Goal: Communication & Community: Share content

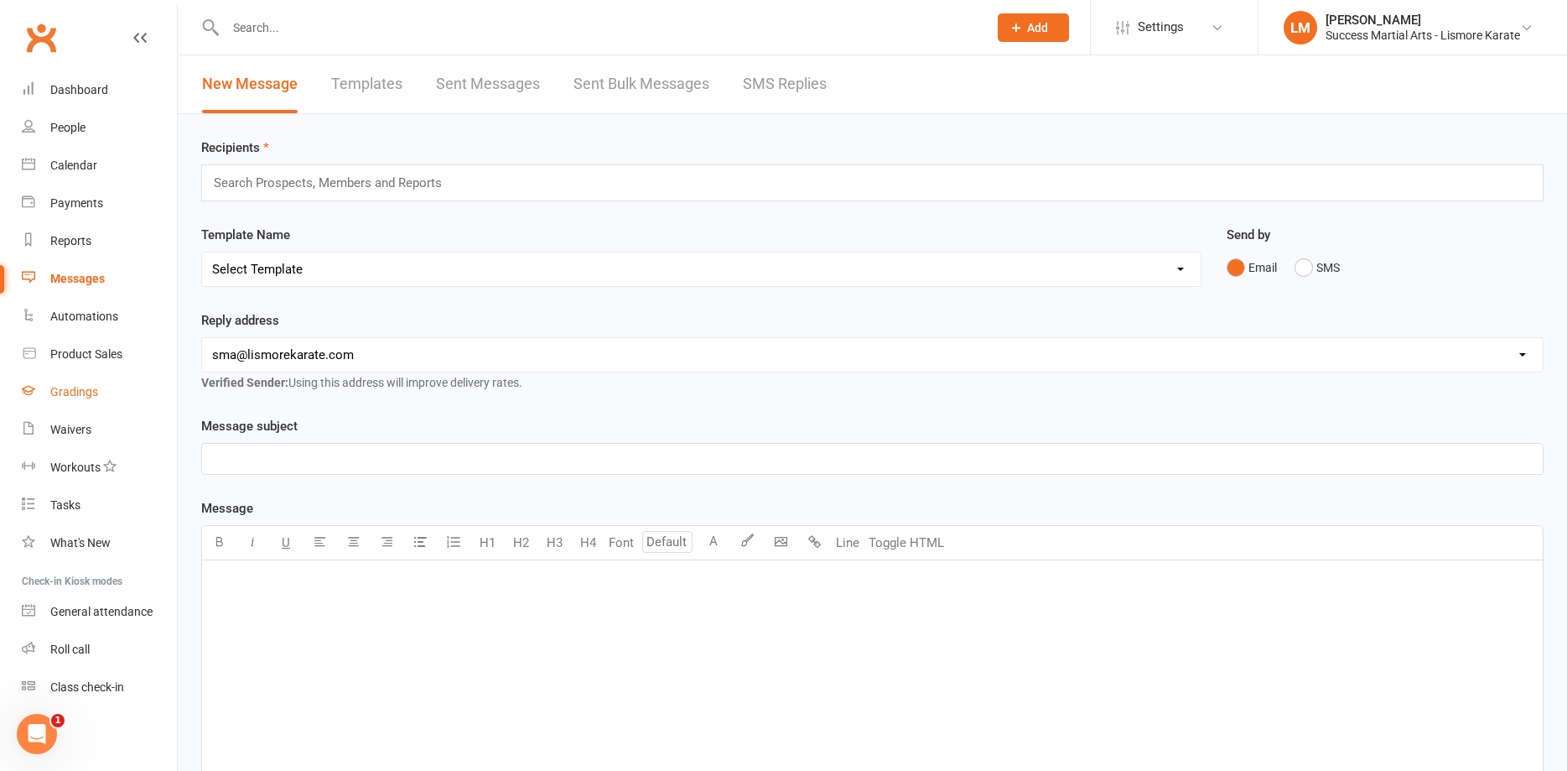
click at [77, 389] on div "Gradings" at bounding box center [74, 391] width 48 height 13
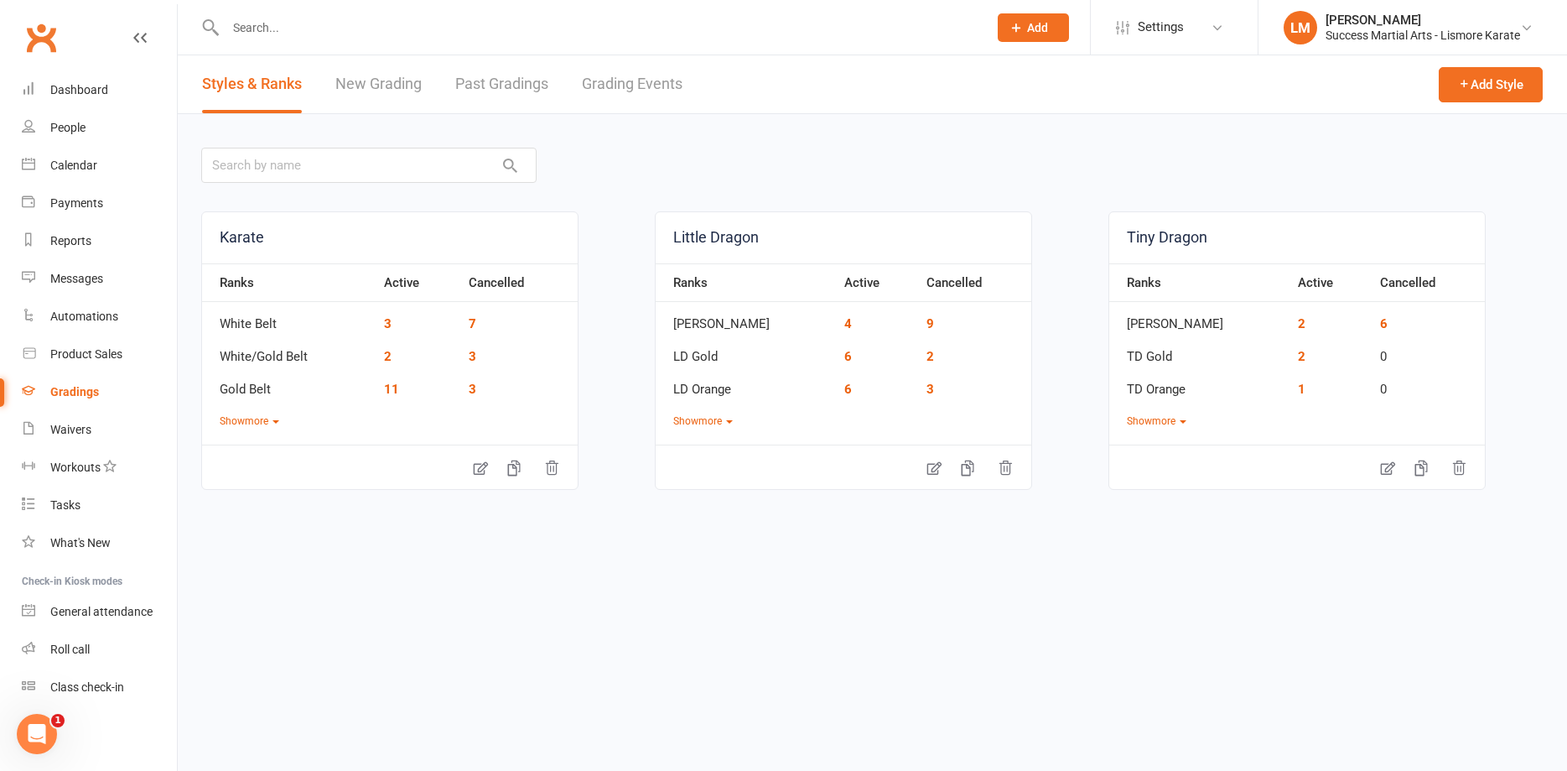
click at [628, 79] on link "Grading Events" at bounding box center [632, 84] width 101 height 58
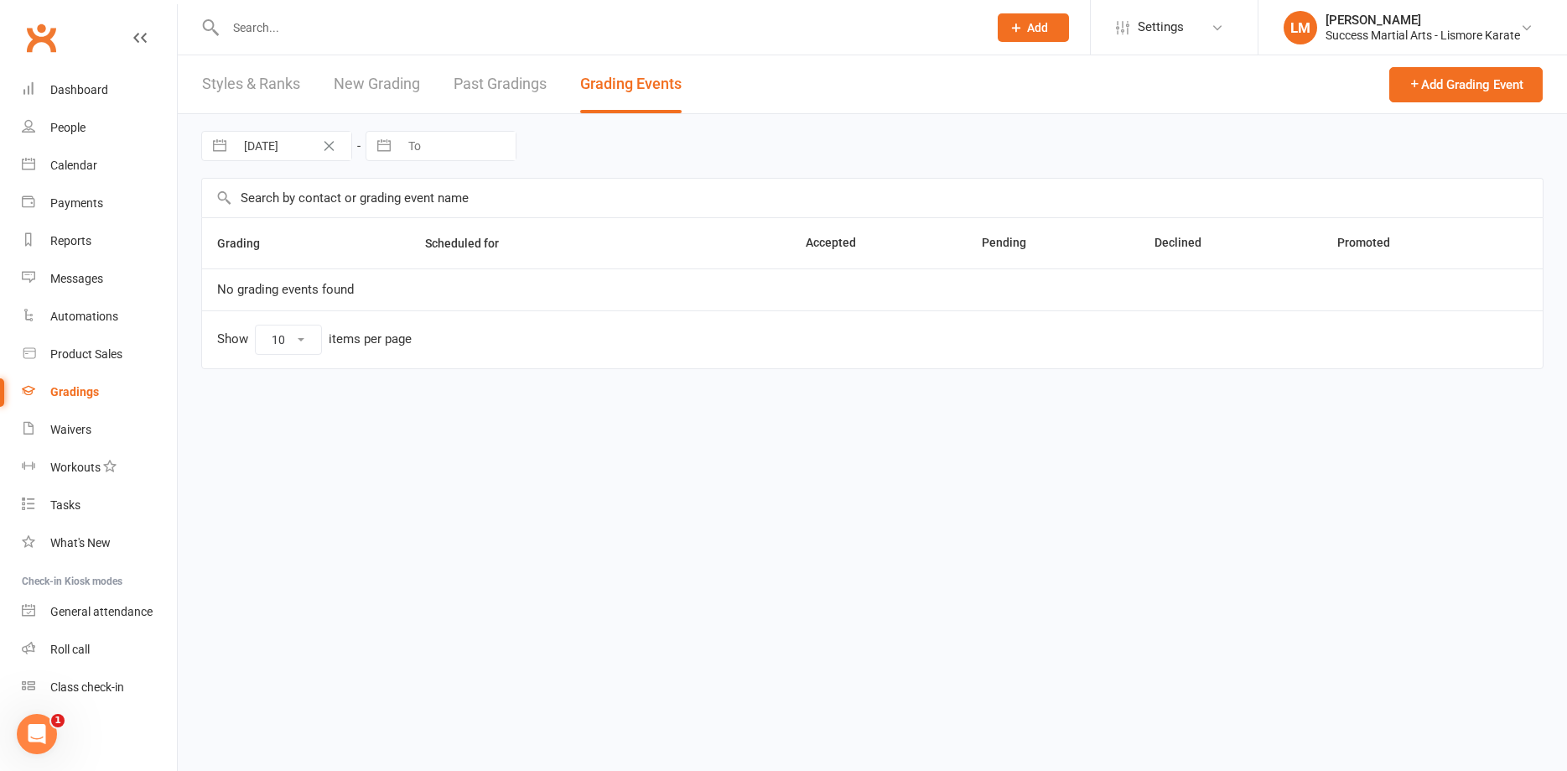
click at [524, 86] on link "Past Gradings" at bounding box center [500, 84] width 93 height 58
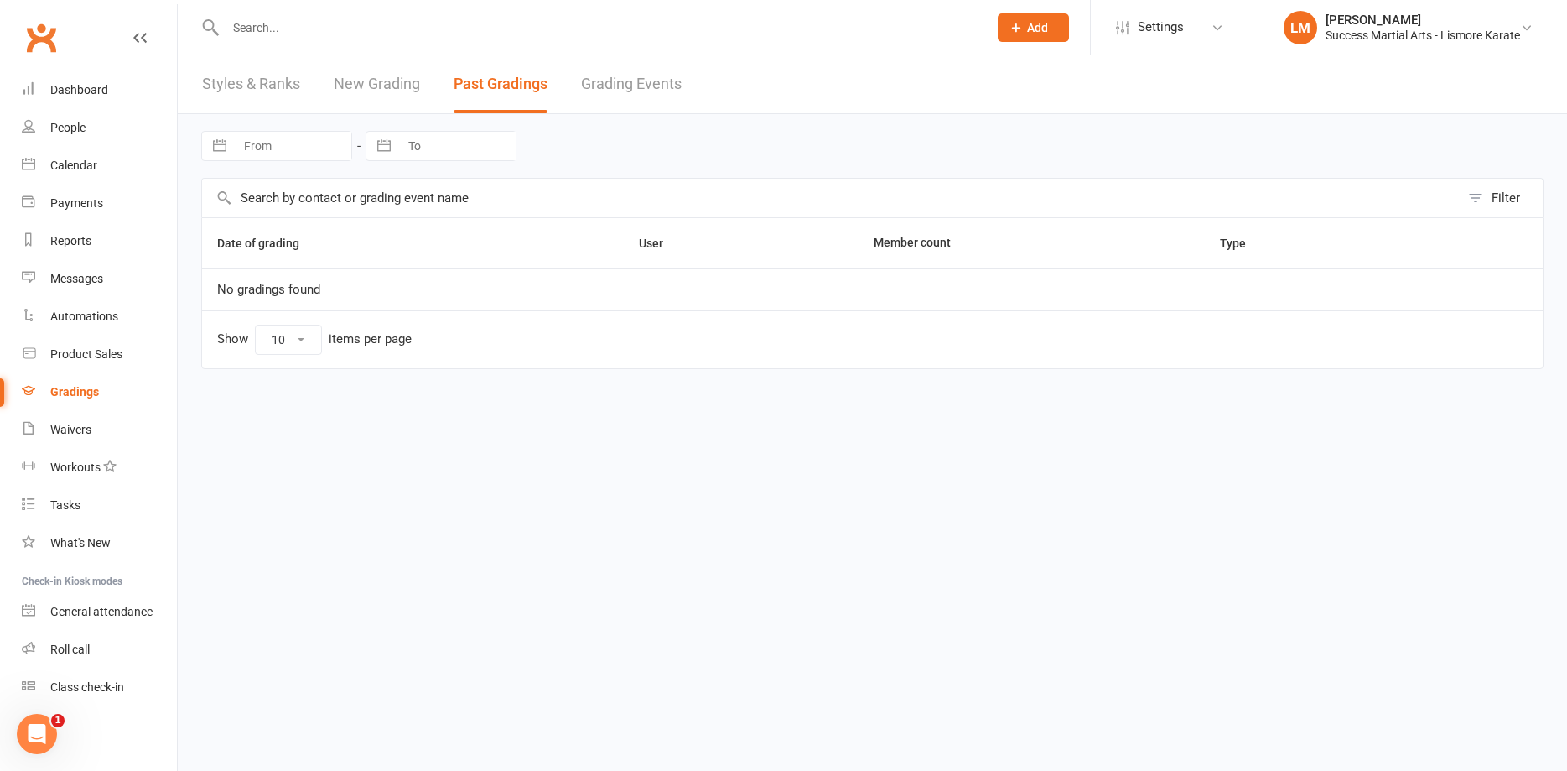
click at [629, 81] on link "Grading Events" at bounding box center [631, 84] width 101 height 58
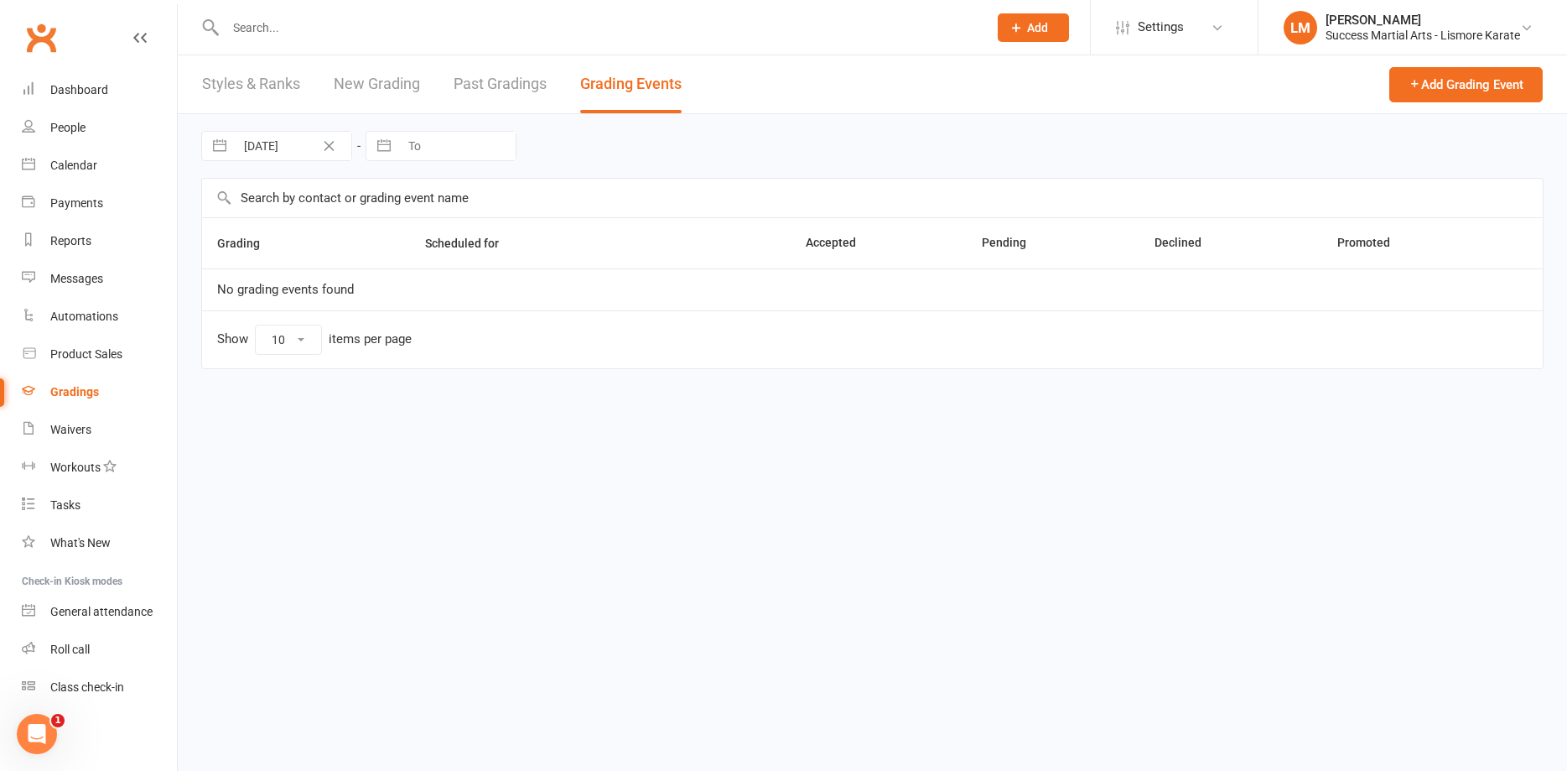
click at [522, 83] on link "Past Gradings" at bounding box center [500, 84] width 93 height 58
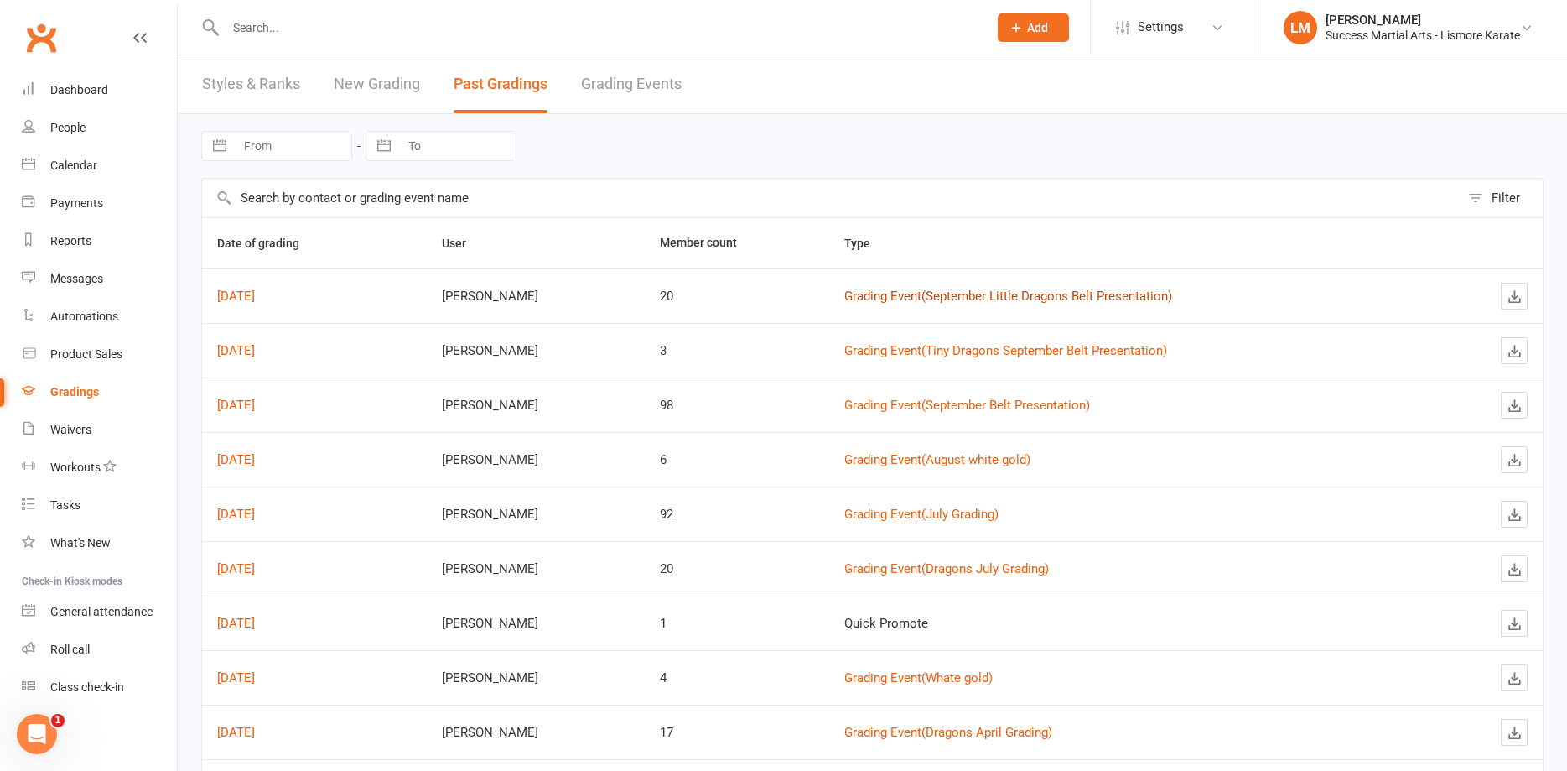
click at [973, 298] on link "Grading Event ( September Little Dragons Belt Presentation )" at bounding box center [1008, 295] width 328 height 15
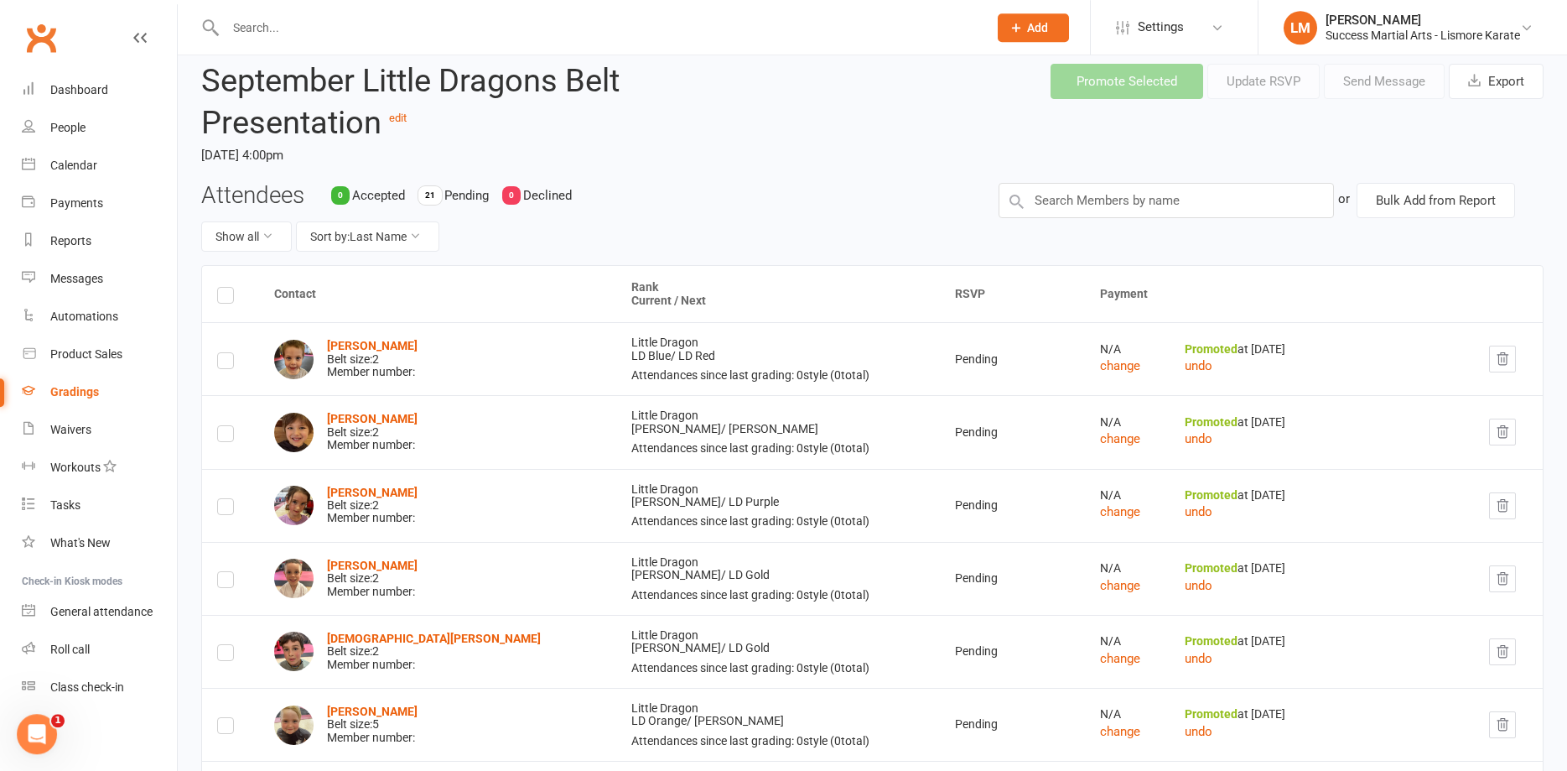
scroll to position [86, 0]
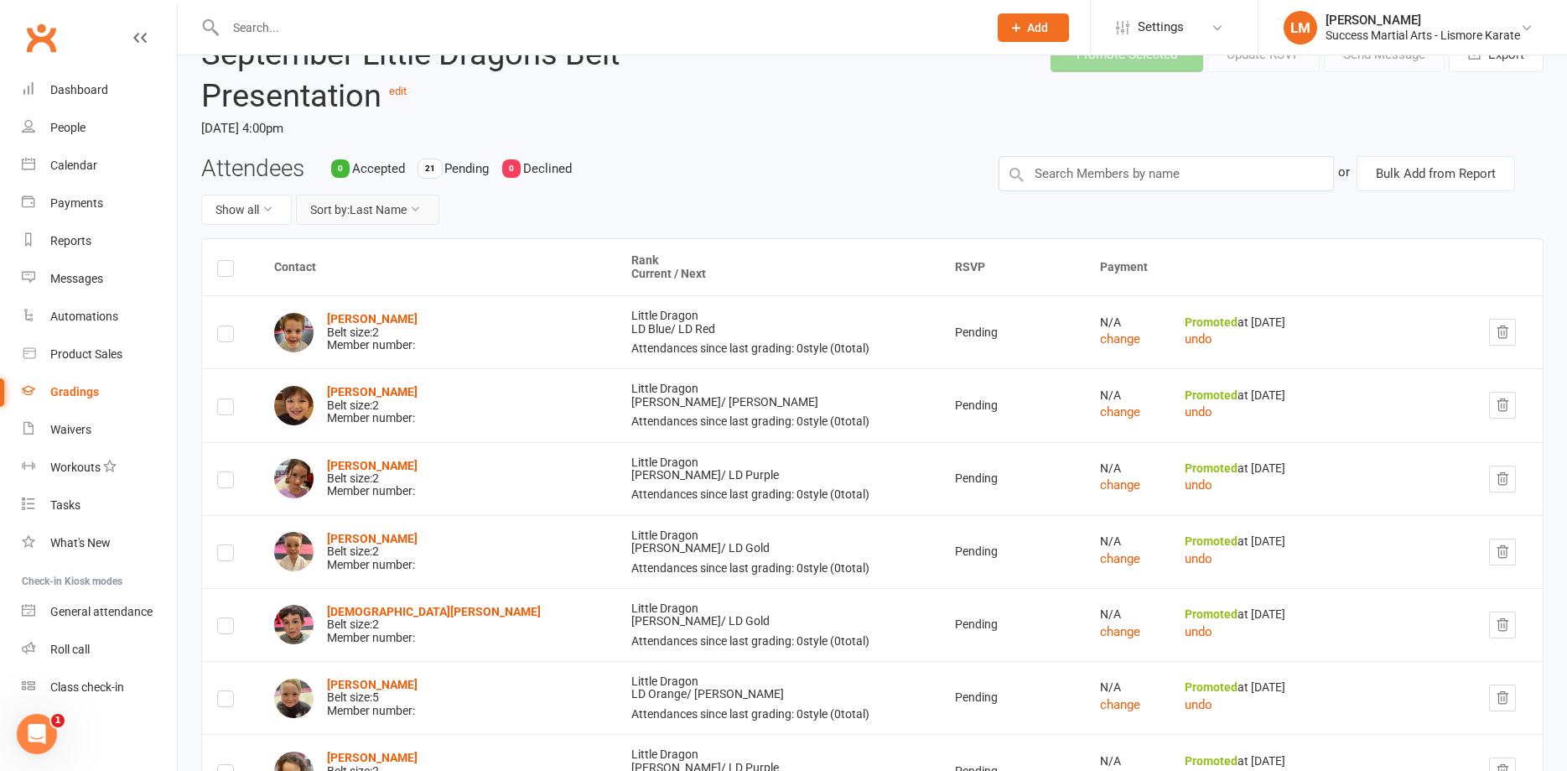
click at [374, 210] on button "Sort by: Last Name" at bounding box center [367, 210] width 143 height 30
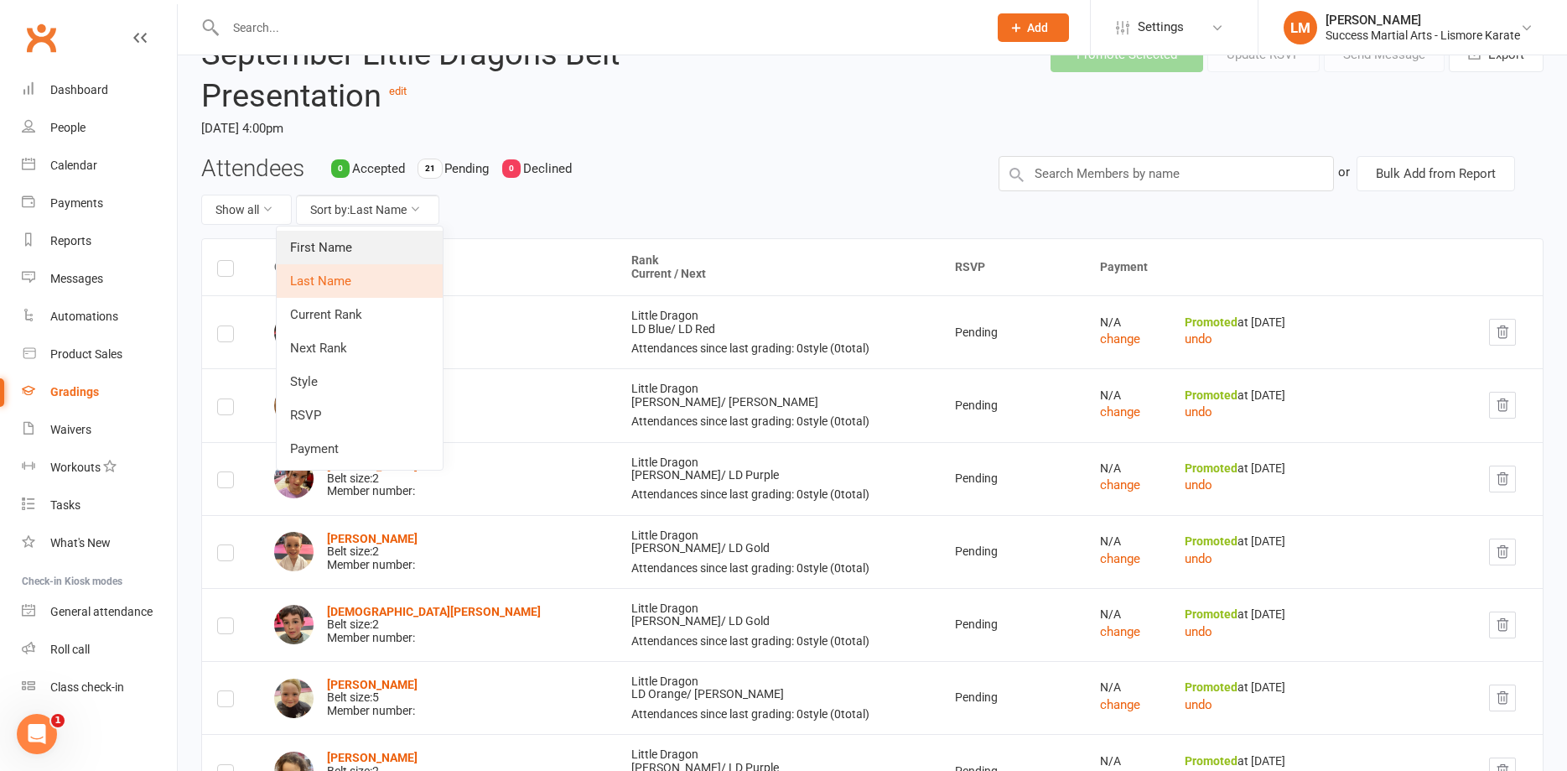
click at [319, 252] on link "First Name" at bounding box center [360, 248] width 166 height 34
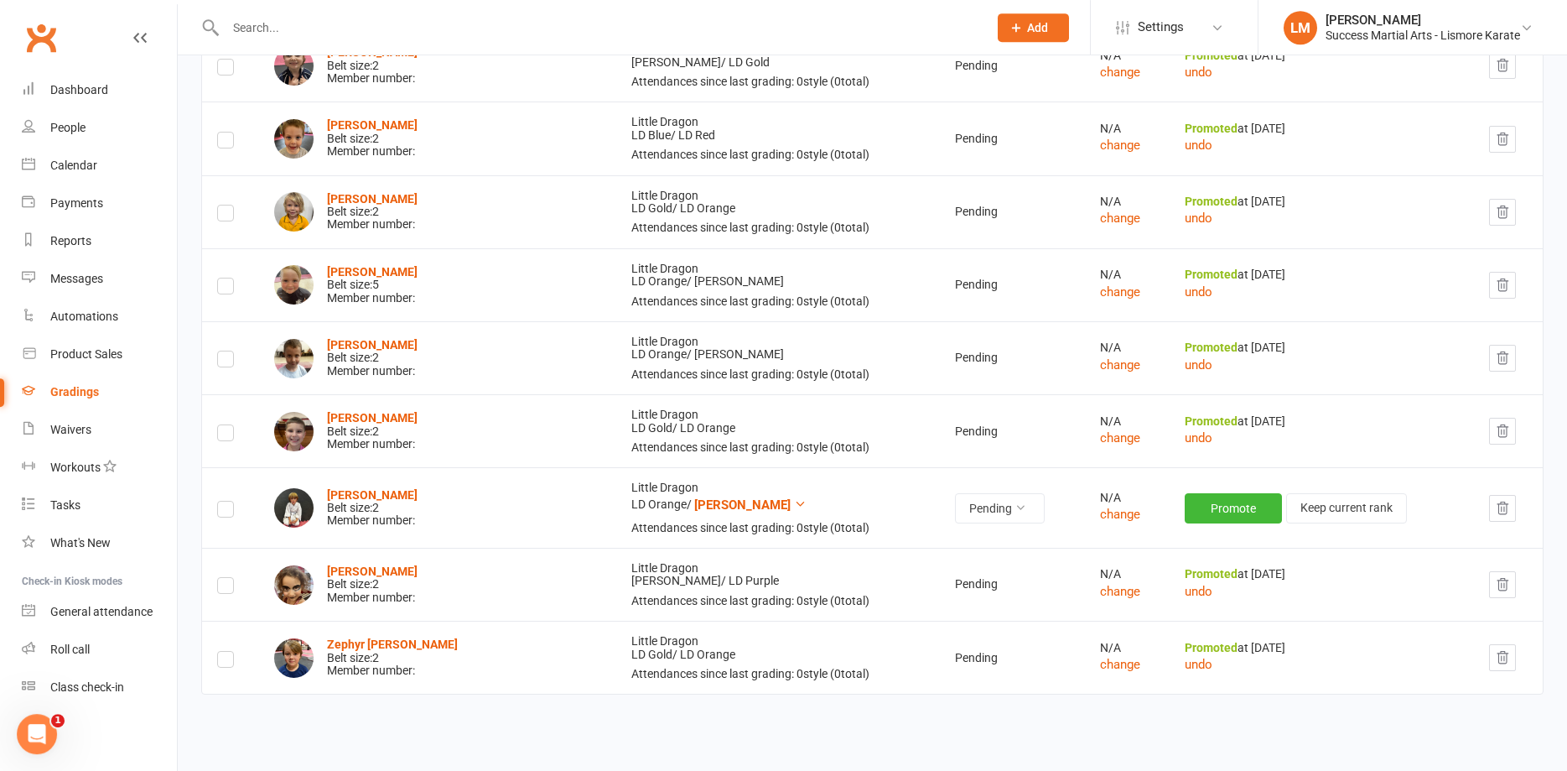
scroll to position [1112, 0]
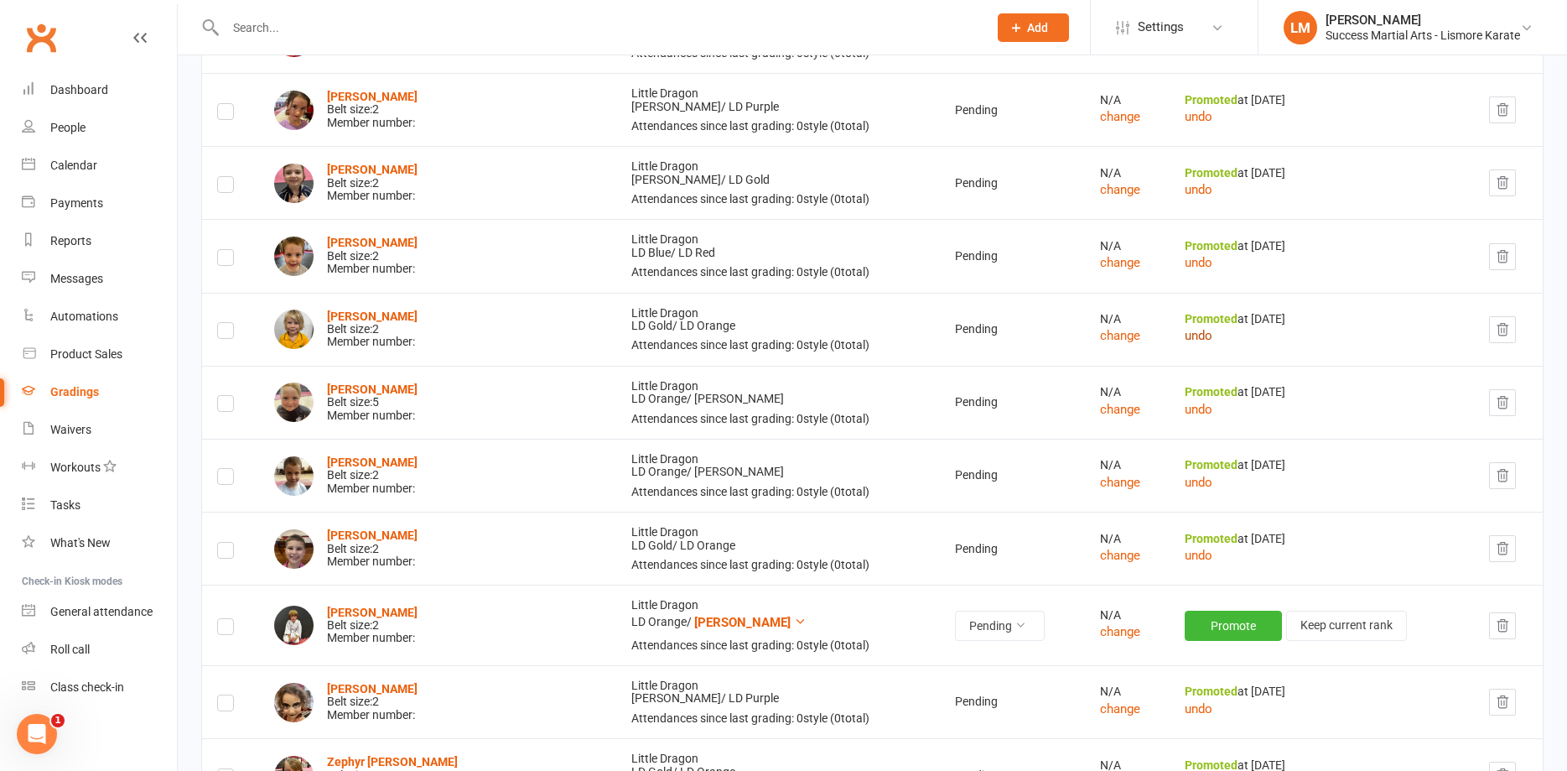
click at [1185, 333] on button "undo" at bounding box center [1199, 335] width 28 height 20
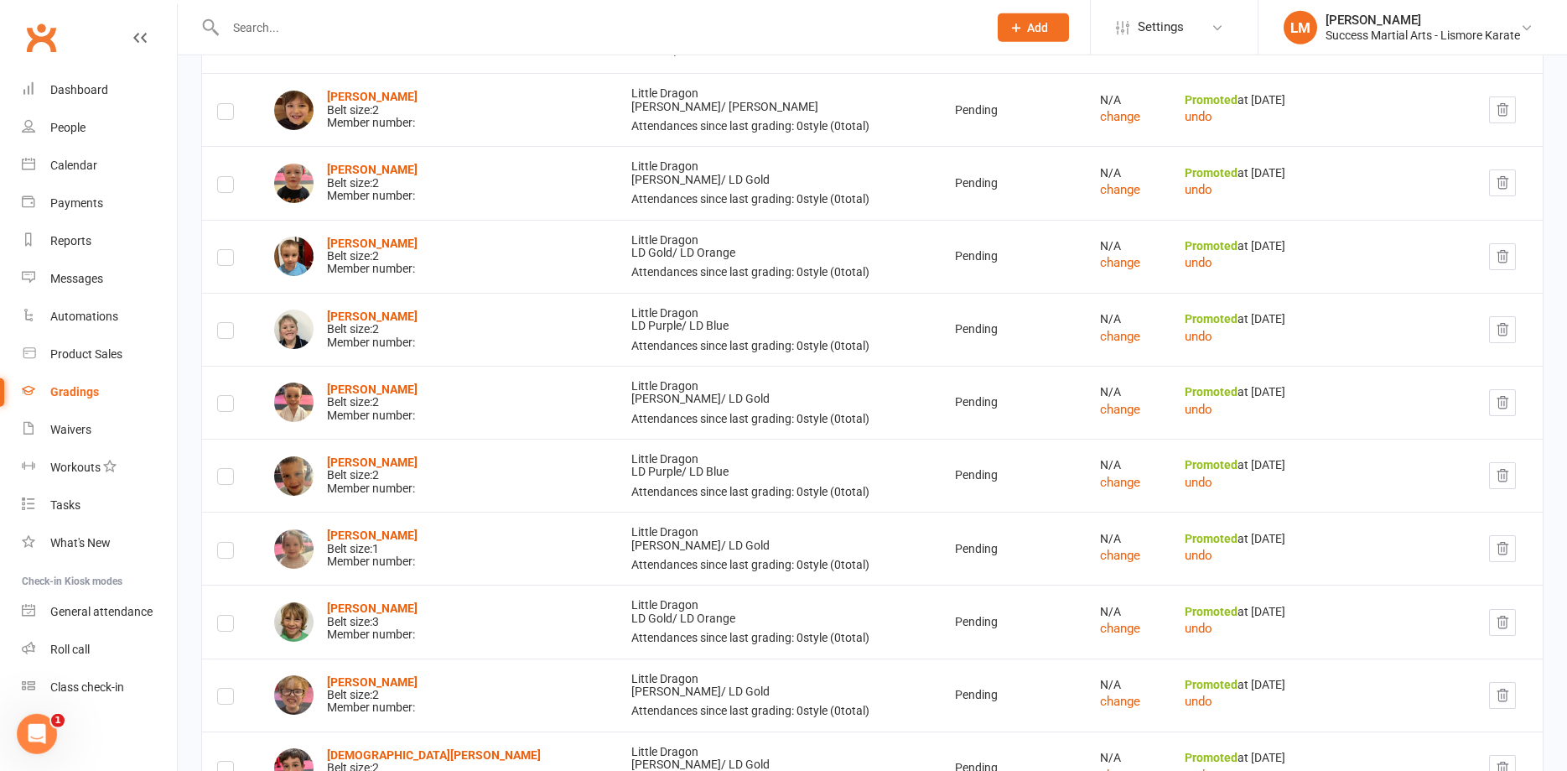
scroll to position [0, 0]
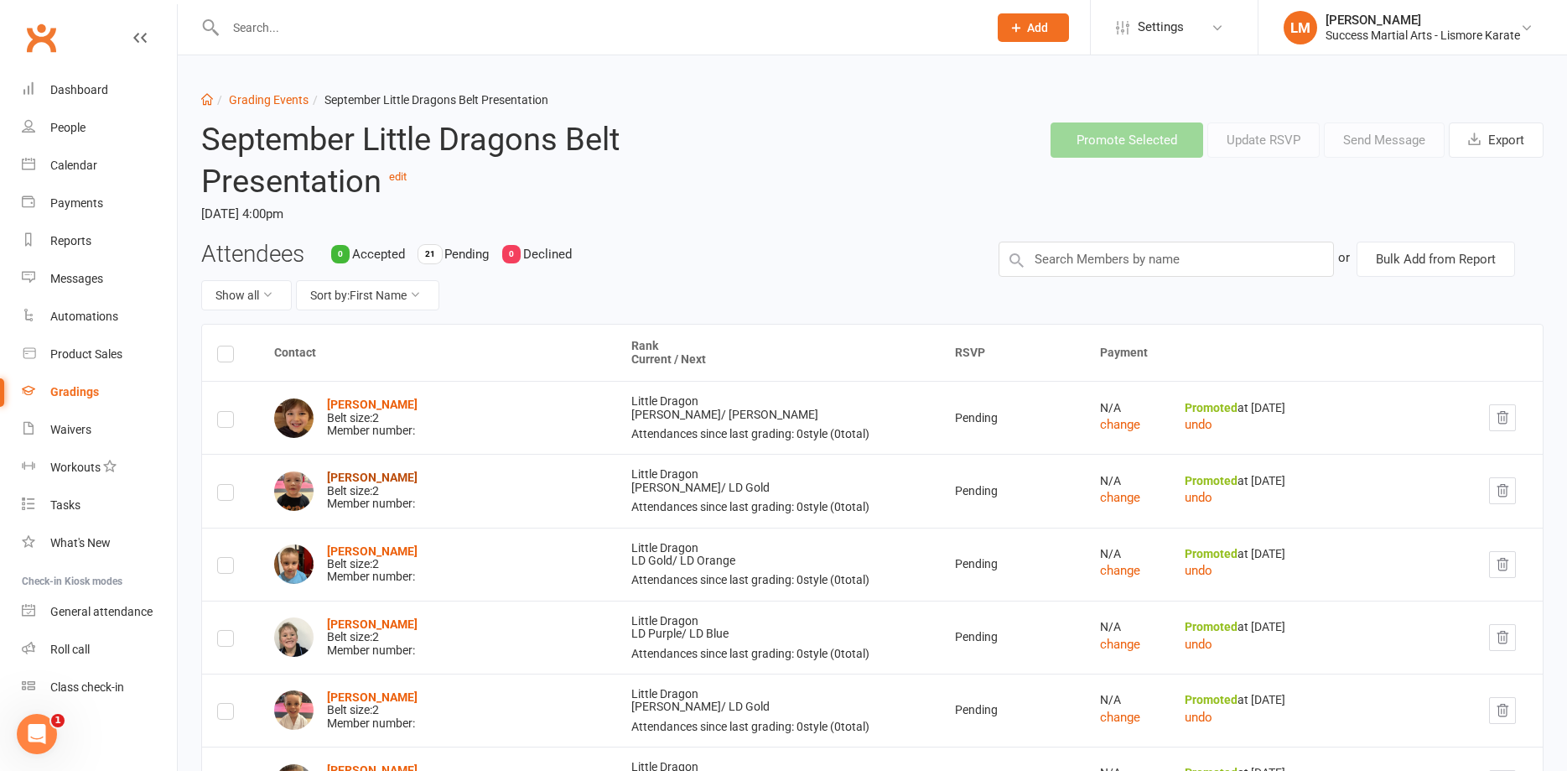
click at [379, 479] on strong "[PERSON_NAME]" at bounding box center [372, 476] width 91 height 13
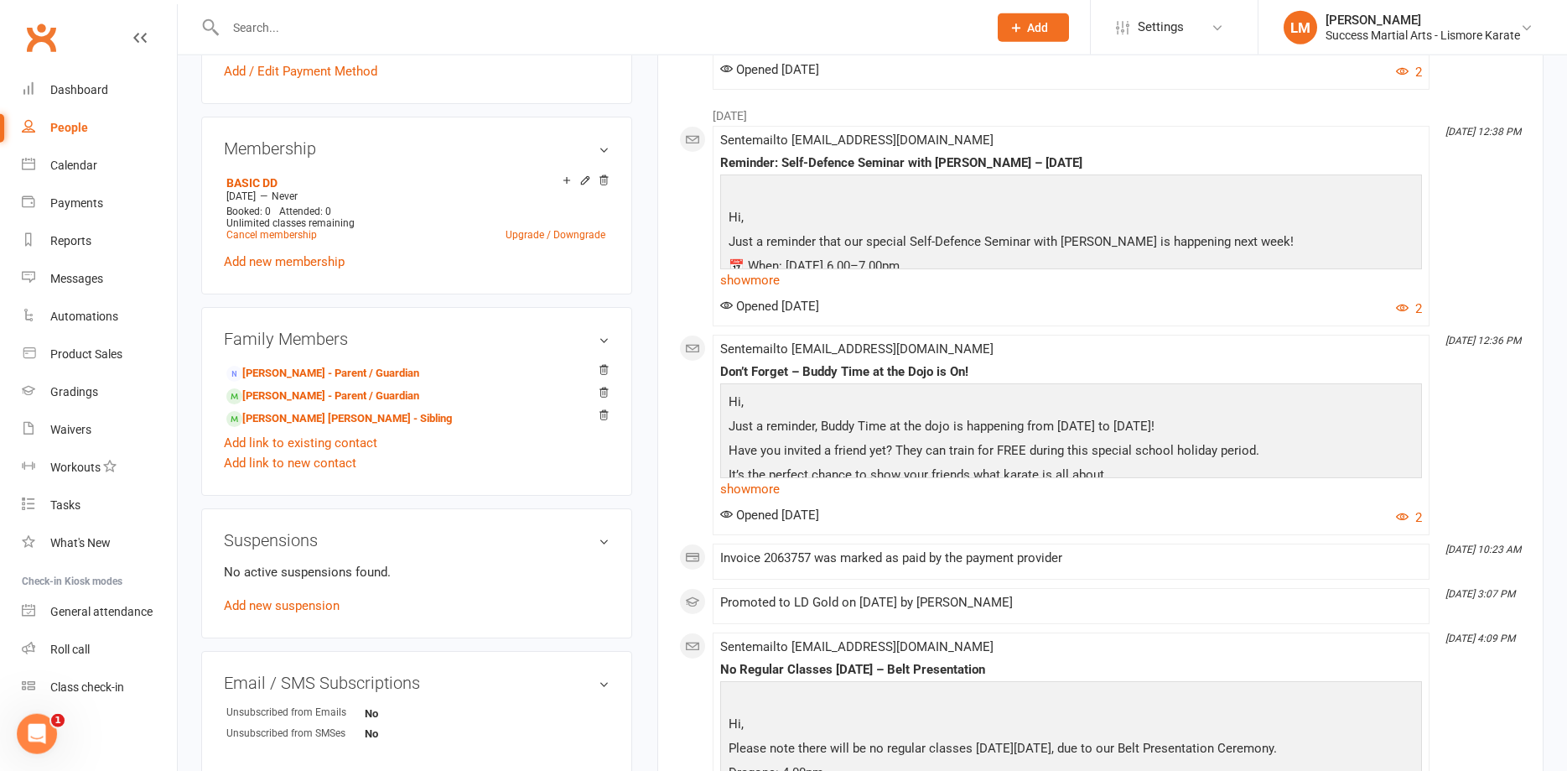
scroll to position [855, 0]
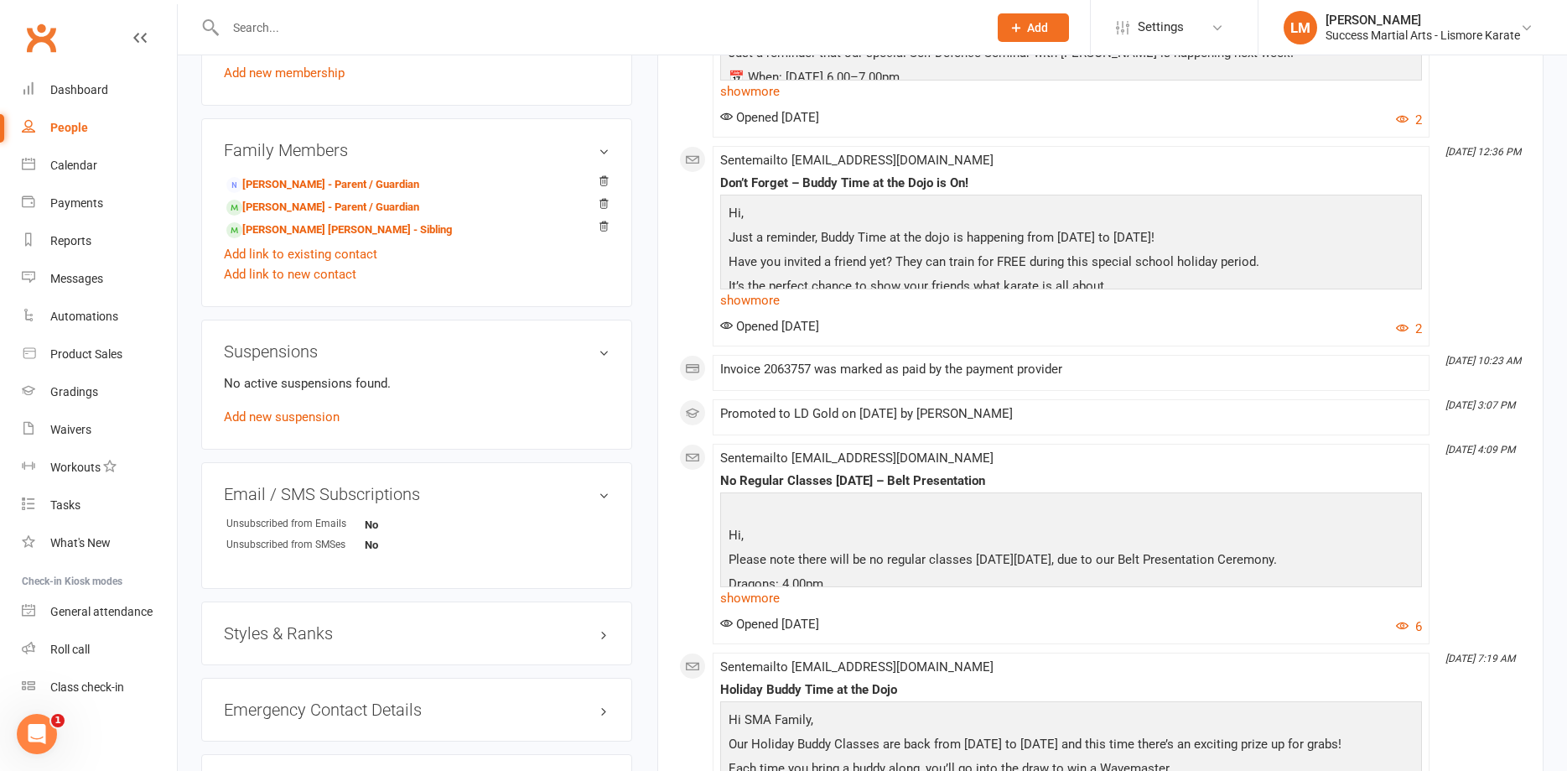
click at [301, 628] on h3 "Styles & Ranks" at bounding box center [417, 633] width 386 height 18
click at [280, 670] on link "Little Dragon / LD Gold" at bounding box center [278, 667] width 104 height 13
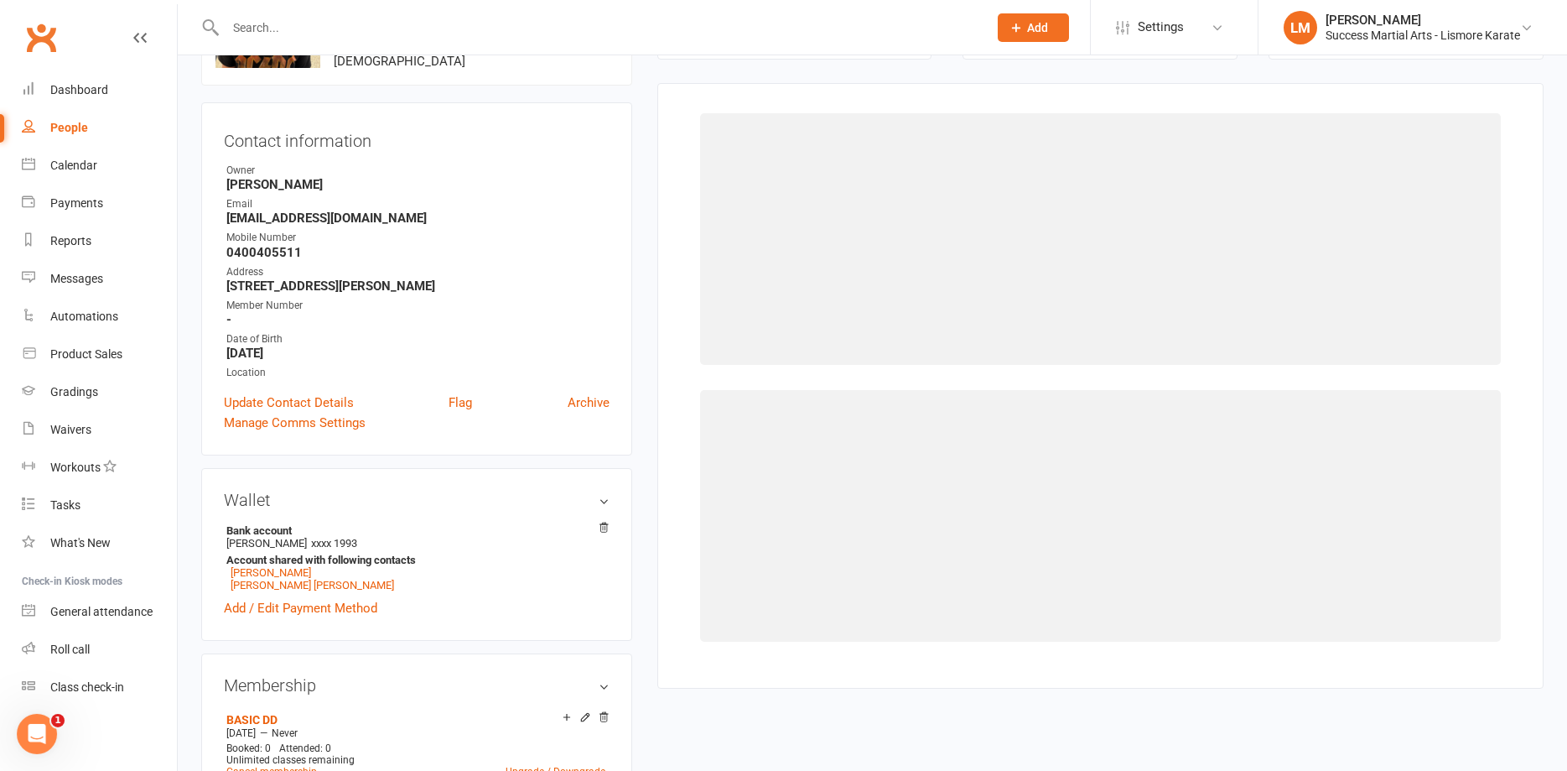
scroll to position [129, 0]
select select "3535"
select select "41921"
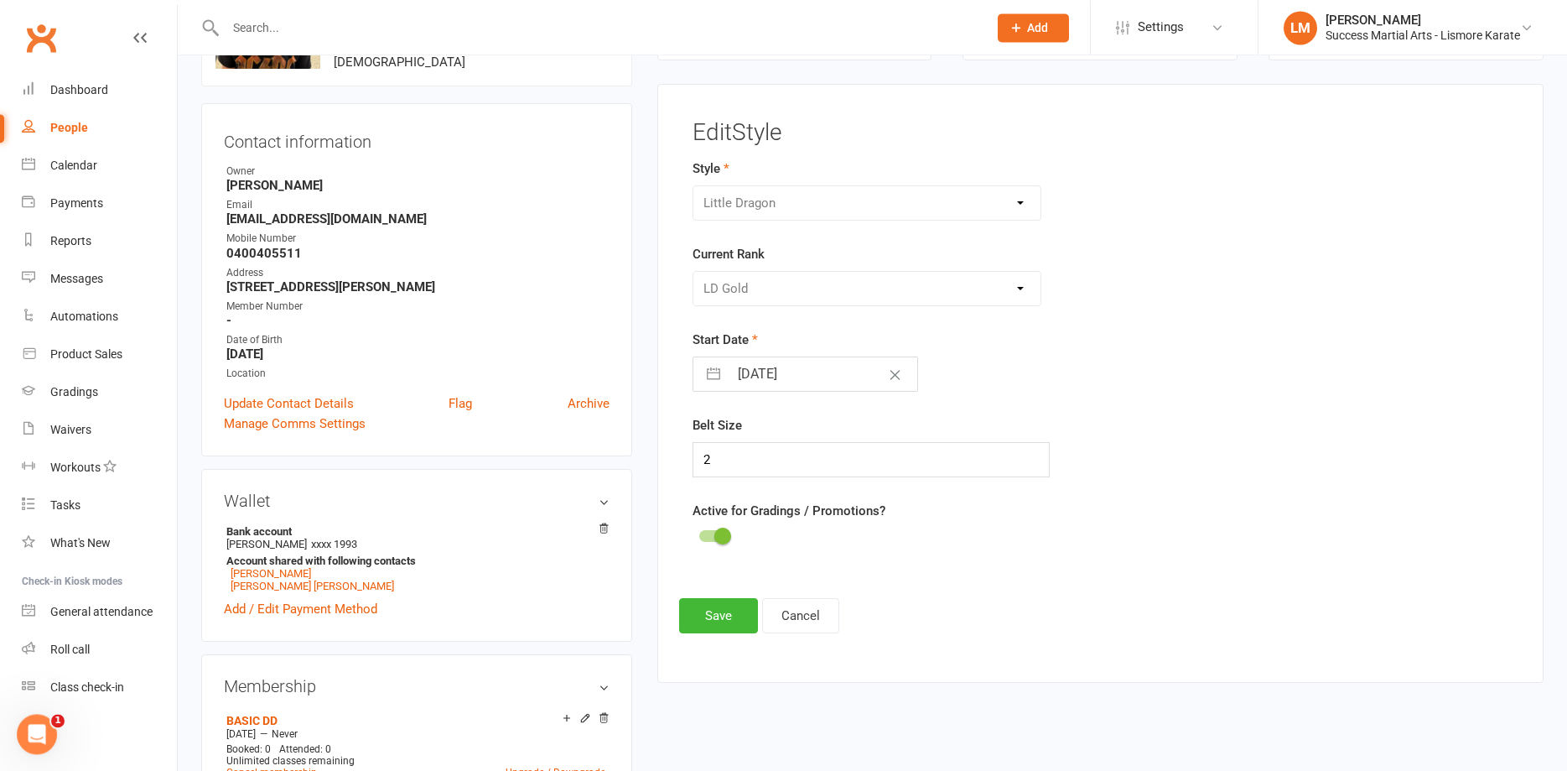
click at [746, 205] on div "Karate Little Dragon Tiny Dragon" at bounding box center [867, 202] width 349 height 35
click at [1018, 200] on div "Karate Little Dragon Tiny Dragon" at bounding box center [867, 202] width 349 height 35
click at [766, 300] on div "Please Select Starting Rank [PERSON_NAME] LD Gold LD Orange [PERSON_NAME] LD Pu…" at bounding box center [867, 288] width 349 height 35
click at [762, 286] on div "Please Select Starting Rank [PERSON_NAME] LD Gold LD Orange [PERSON_NAME] LD Pu…" at bounding box center [867, 288] width 349 height 35
click at [792, 621] on button "Cancel" at bounding box center [800, 615] width 77 height 35
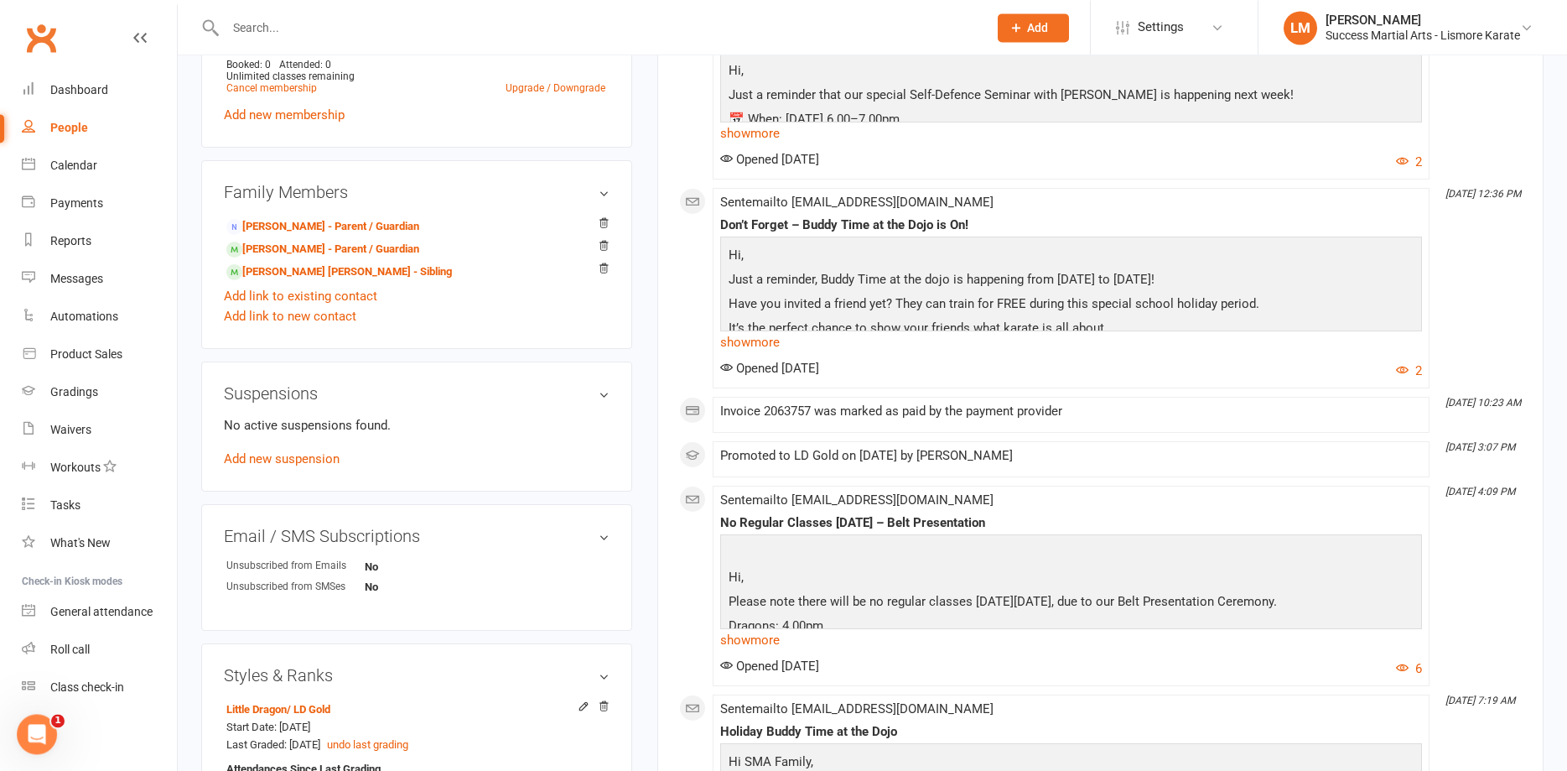
scroll to position [1156, 0]
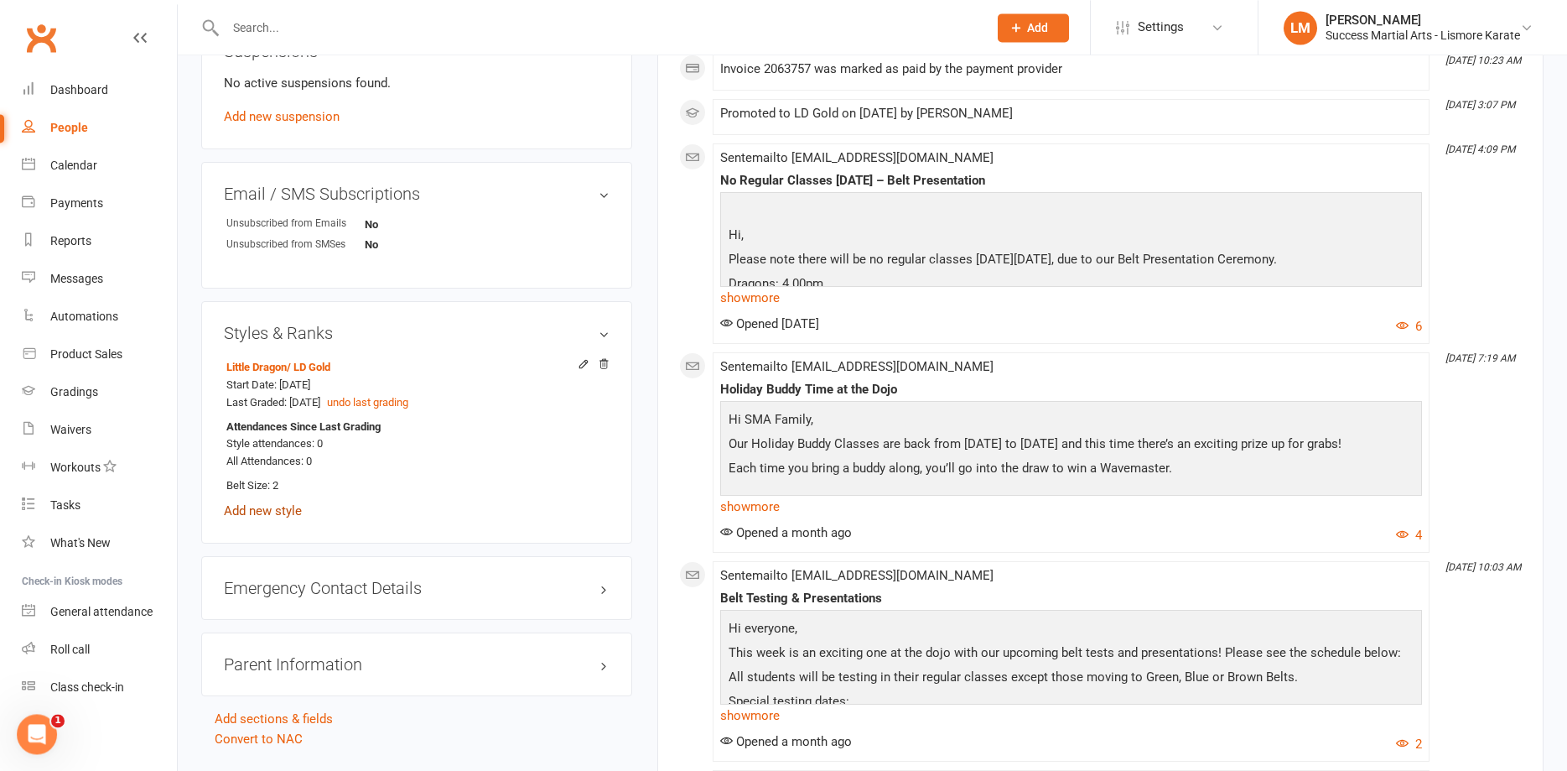
click at [268, 518] on link "Add new style" at bounding box center [263, 510] width 78 height 15
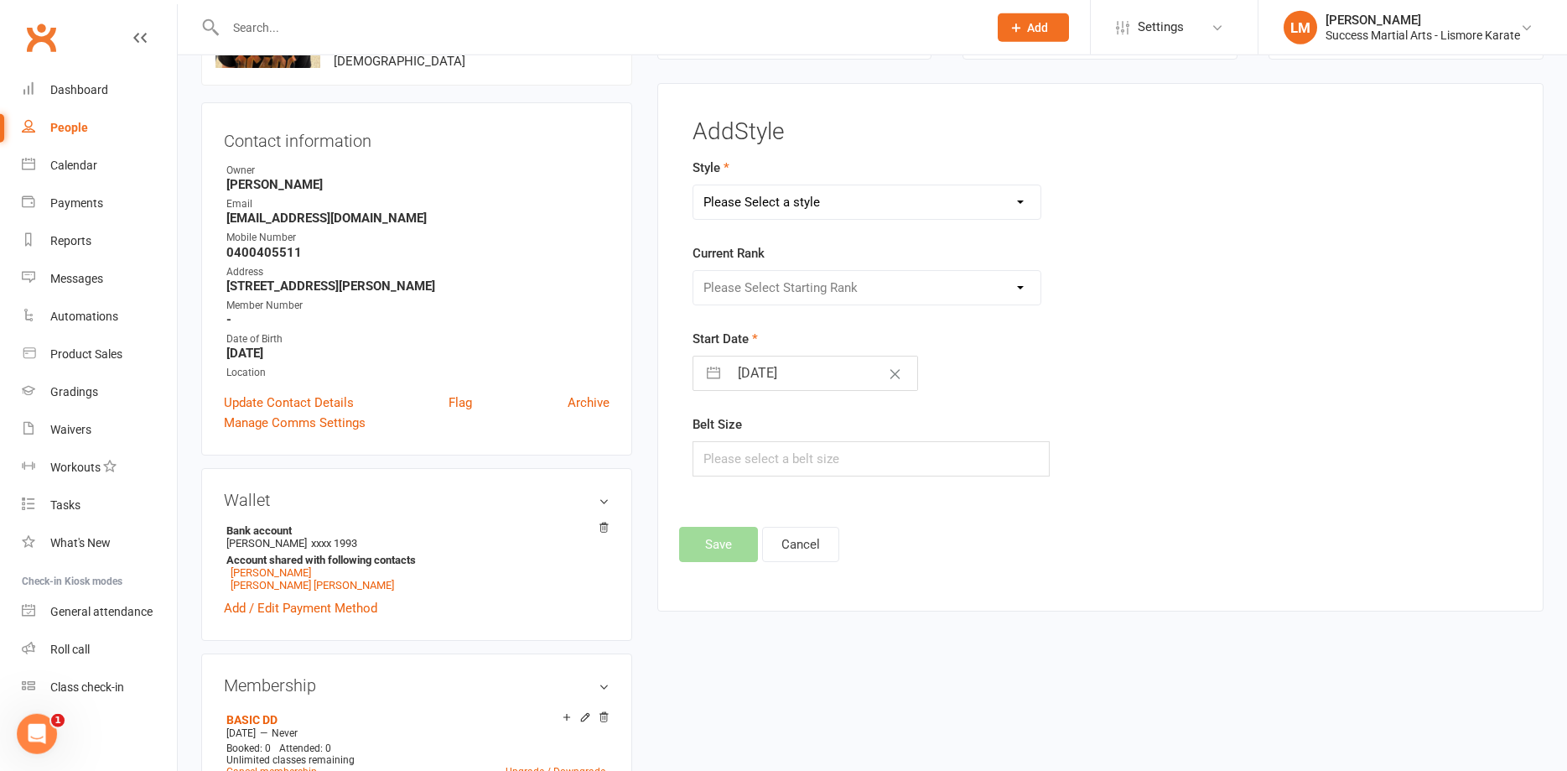
scroll to position [129, 0]
click at [694, 186] on select "Please Select a style Karate Little Dragon Tiny Dragon" at bounding box center [867, 203] width 347 height 34
select select "3555"
click option "Karate" at bounding box center [0, 0] width 0 height 0
click at [694, 272] on select "Please Select Starting Rank White Belt White/Gold Belt Gold Belt Advanced Gold …" at bounding box center [867, 289] width 347 height 34
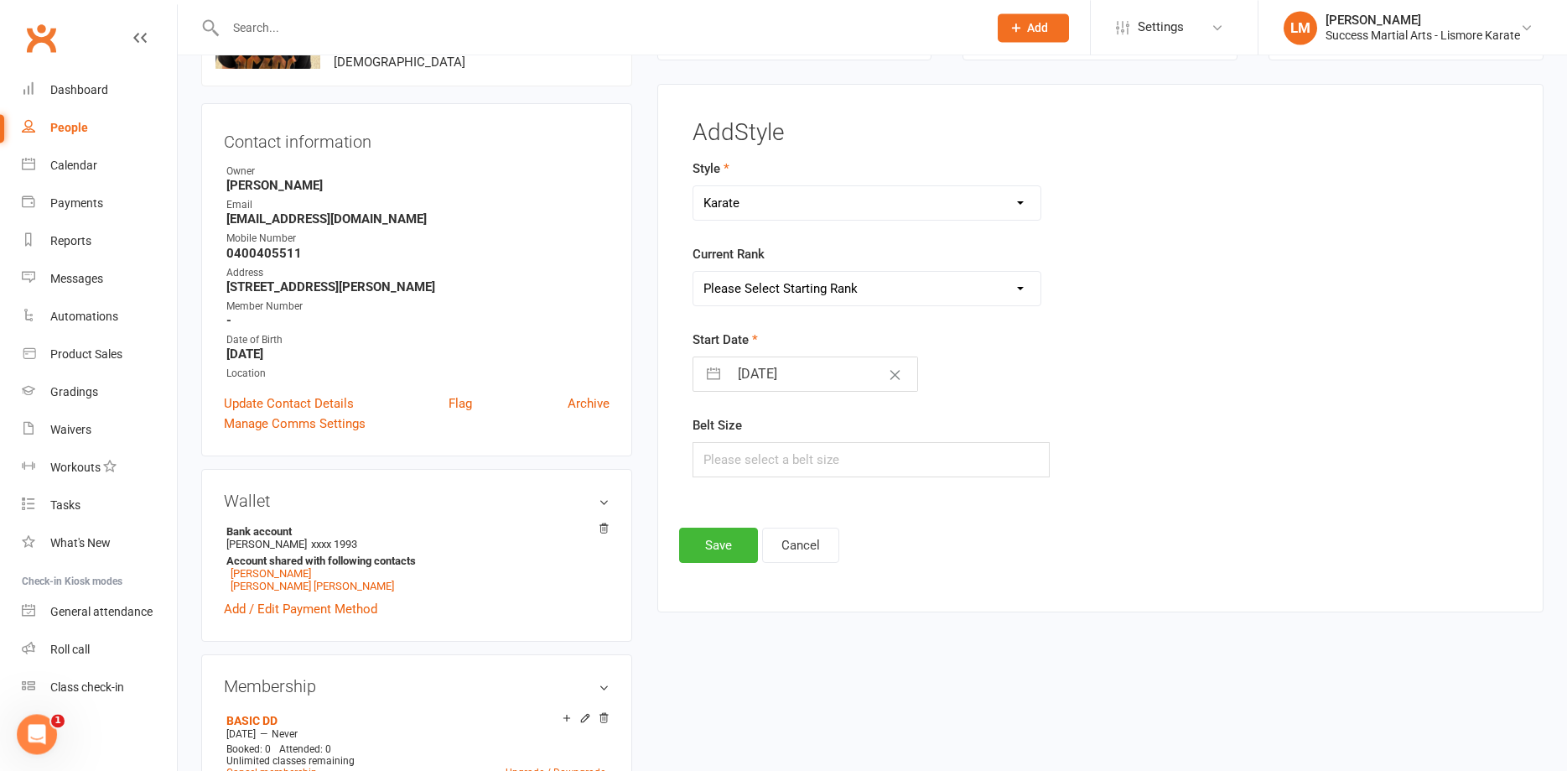
select select "42138"
click option "White/Gold Belt" at bounding box center [0, 0] width 0 height 0
click at [743, 460] on input "text" at bounding box center [871, 459] width 357 height 35
type input "3"
click at [722, 548] on button "Save" at bounding box center [718, 544] width 79 height 35
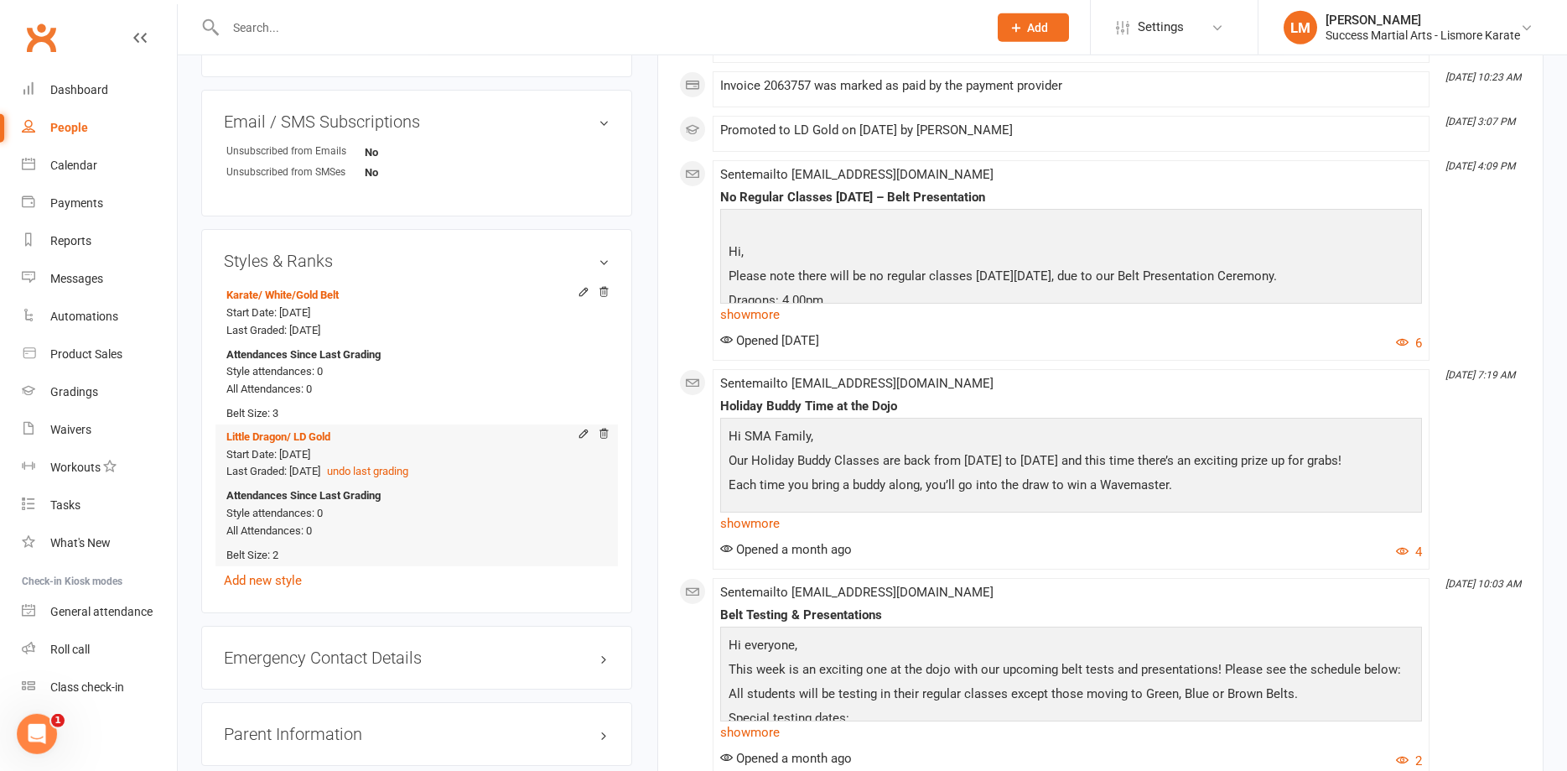
scroll to position [1241, 0]
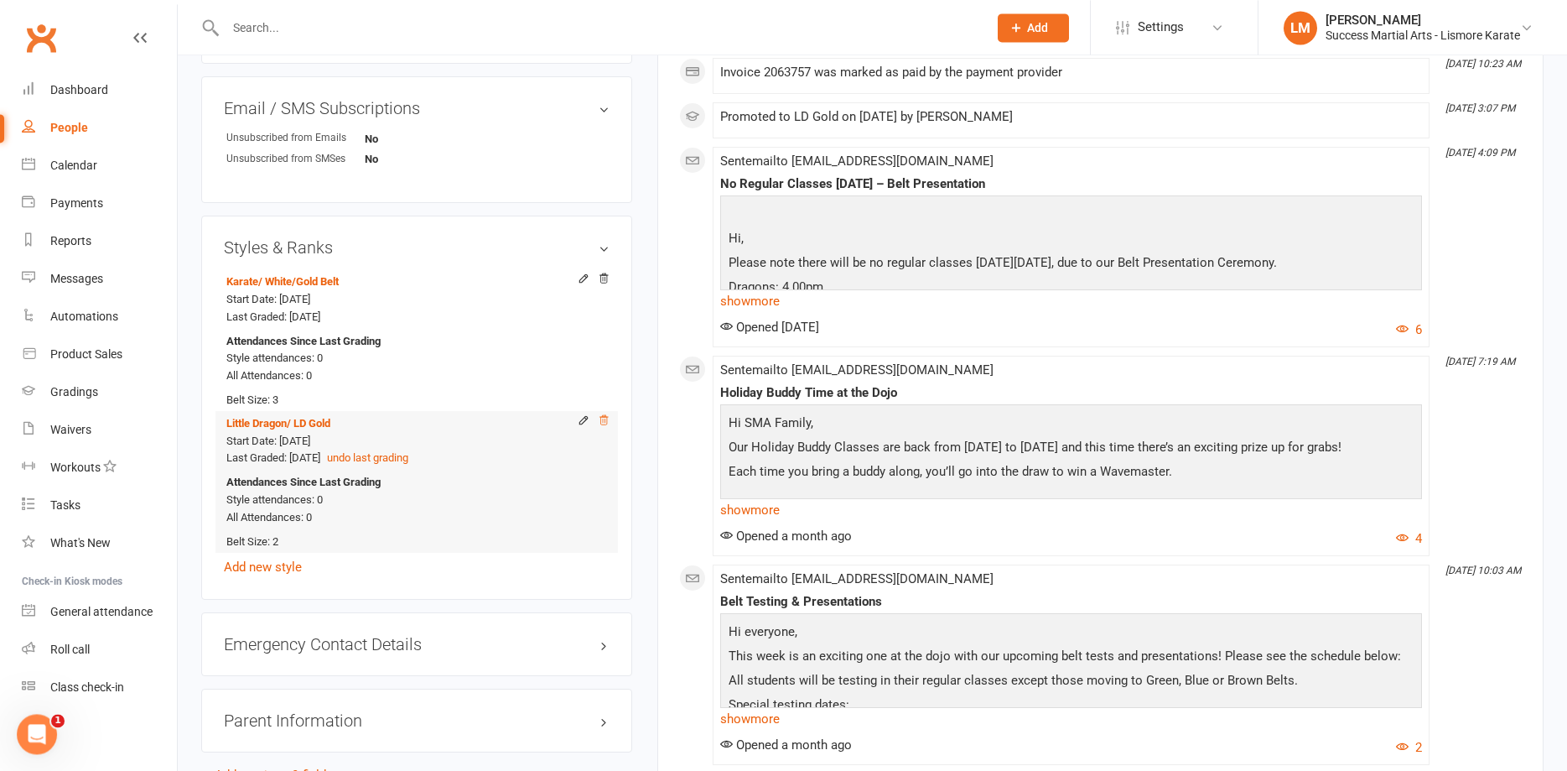
click at [609, 421] on icon at bounding box center [604, 420] width 12 height 12
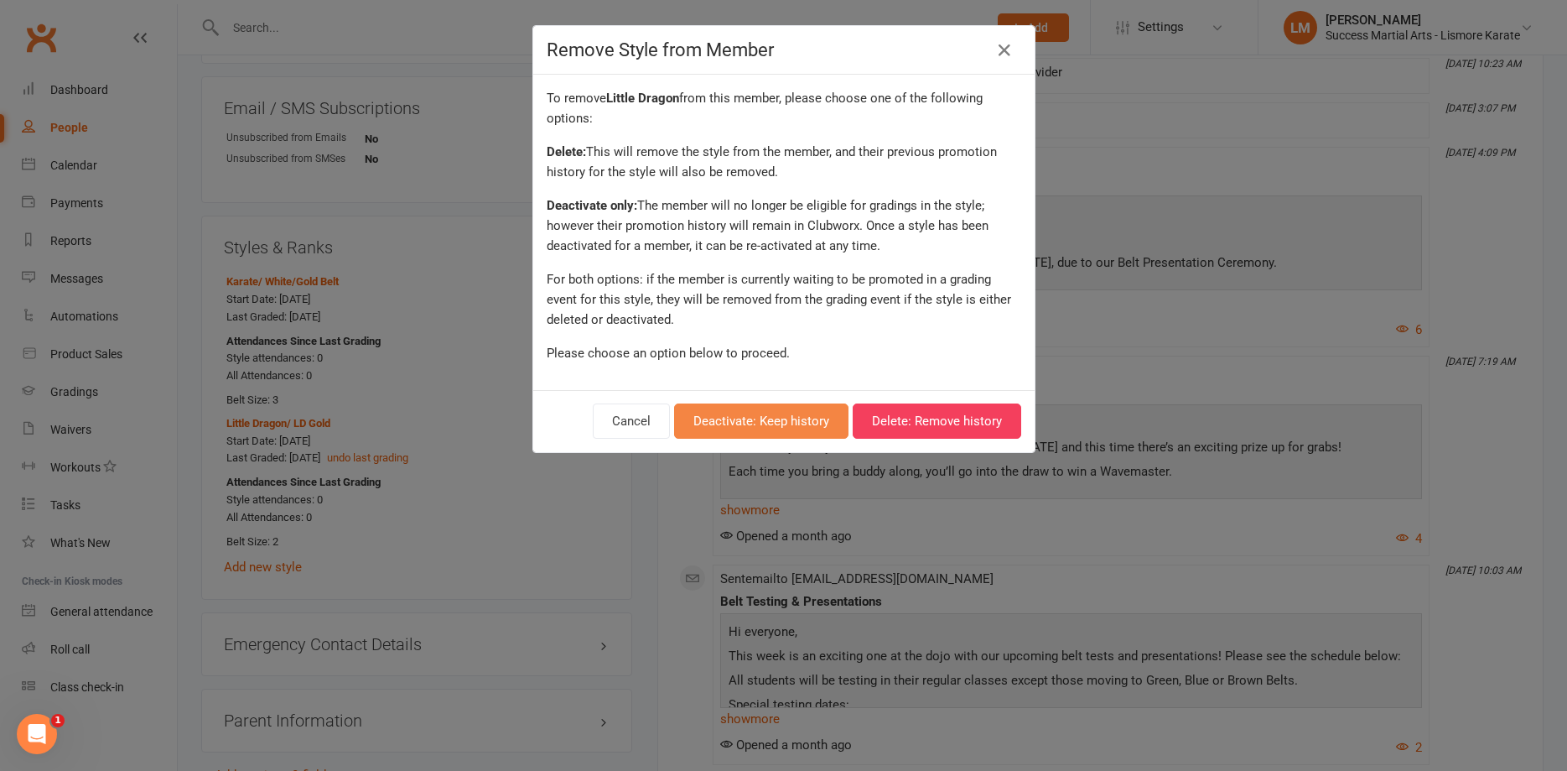
click at [764, 420] on button "Deactivate: Keep history" at bounding box center [761, 420] width 174 height 35
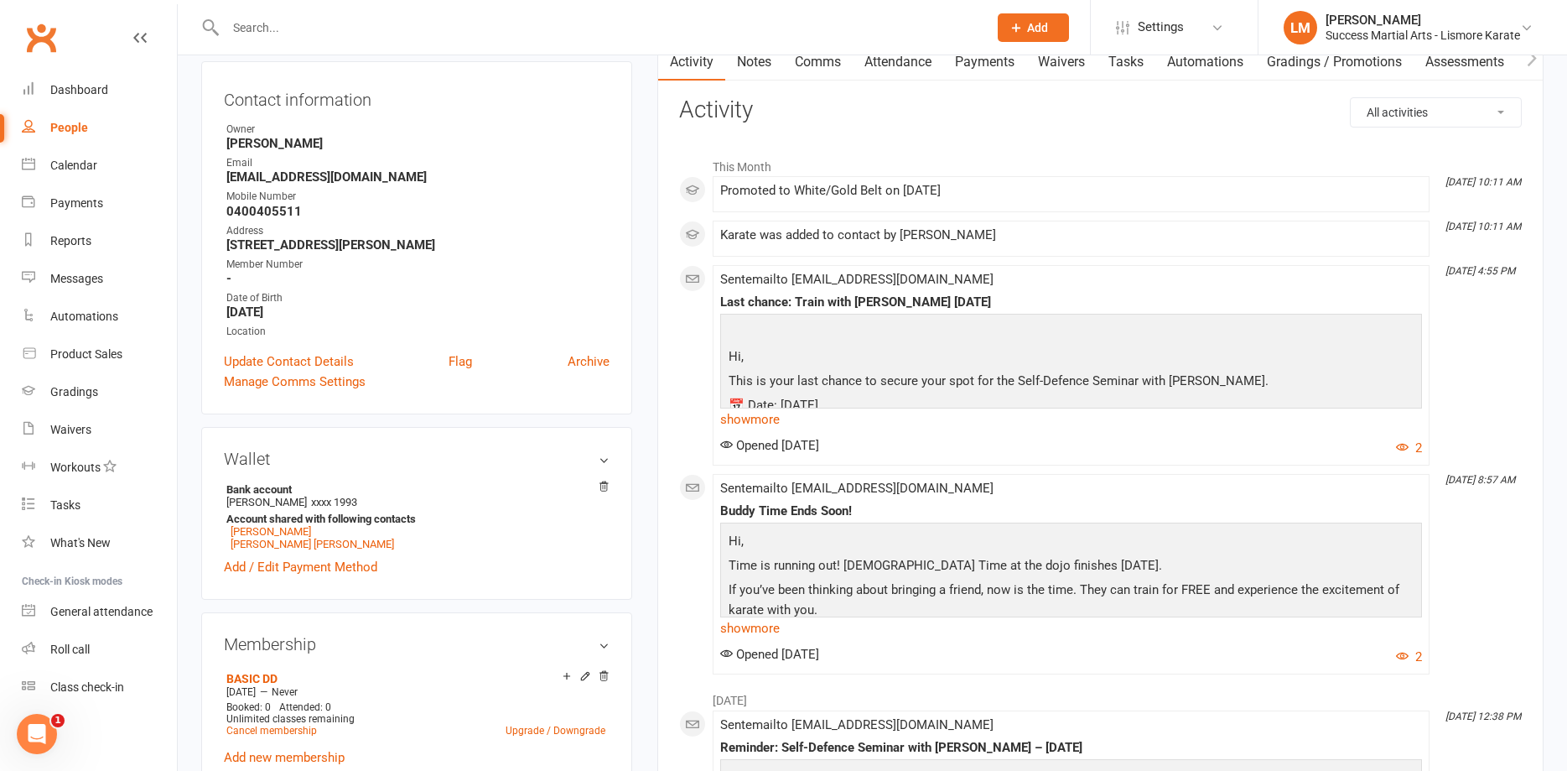
scroll to position [0, 0]
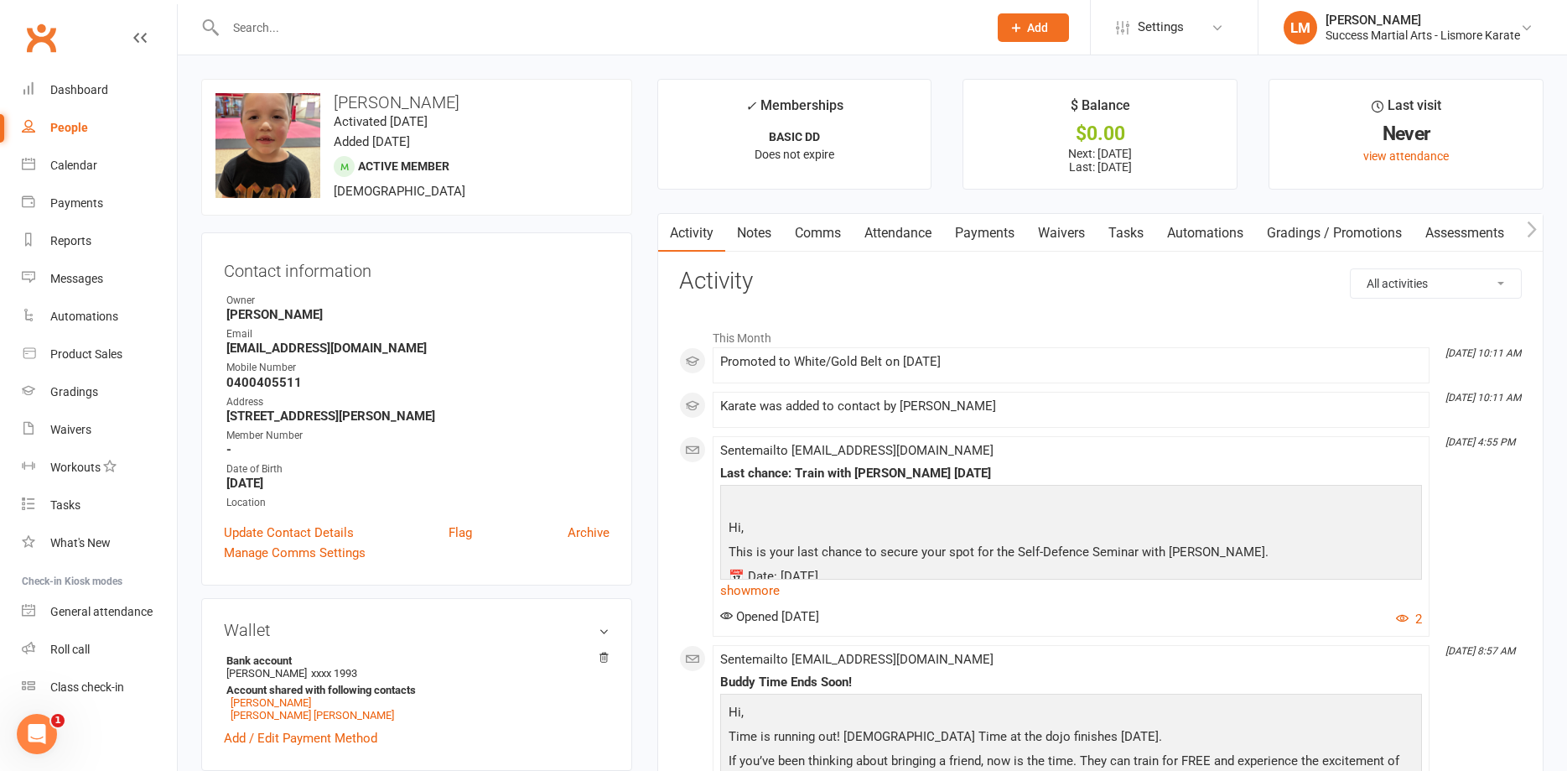
click at [300, 23] on input "text" at bounding box center [599, 27] width 756 height 23
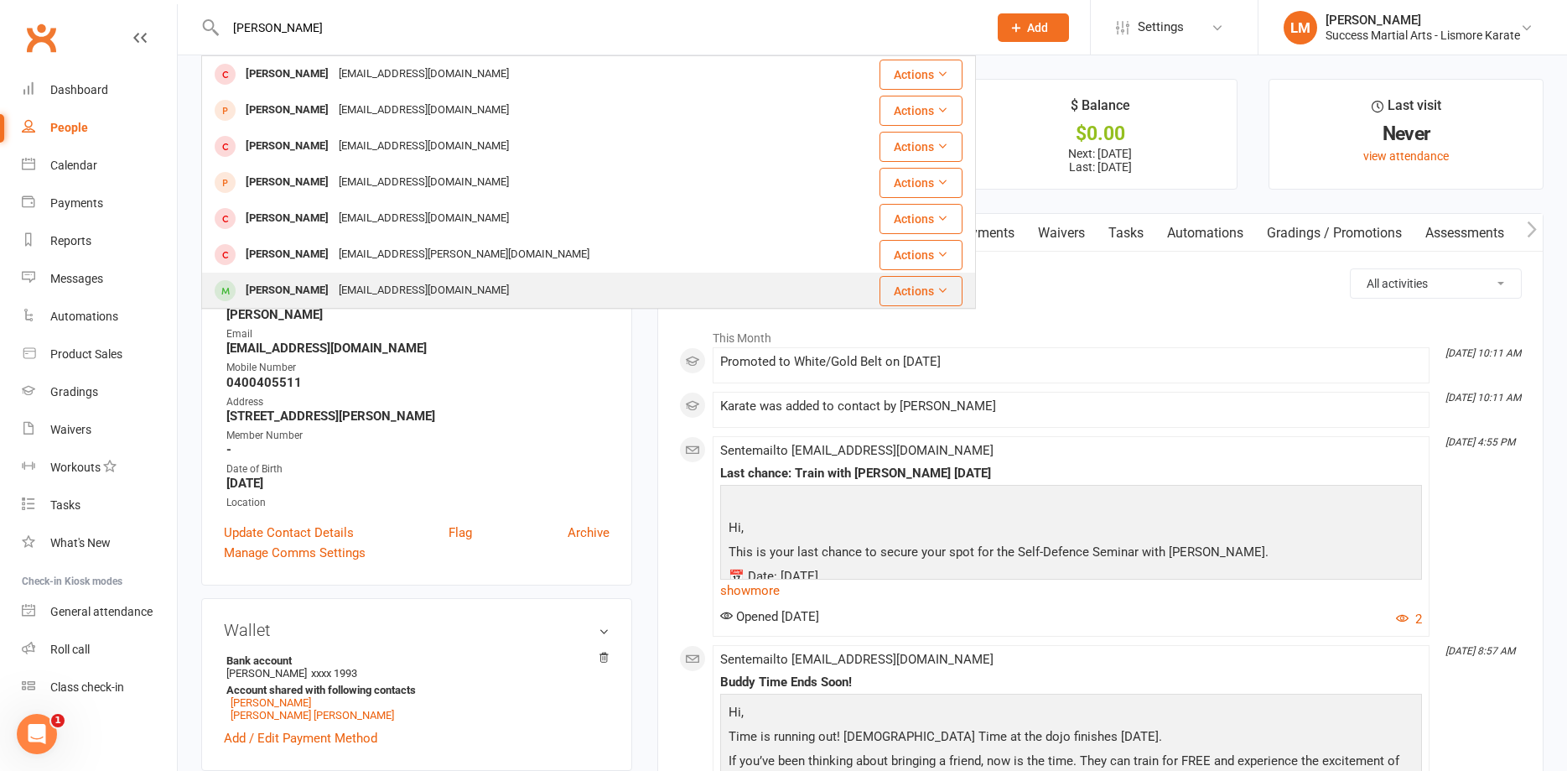
type input "[PERSON_NAME]"
click at [308, 288] on div "[PERSON_NAME]" at bounding box center [287, 290] width 93 height 24
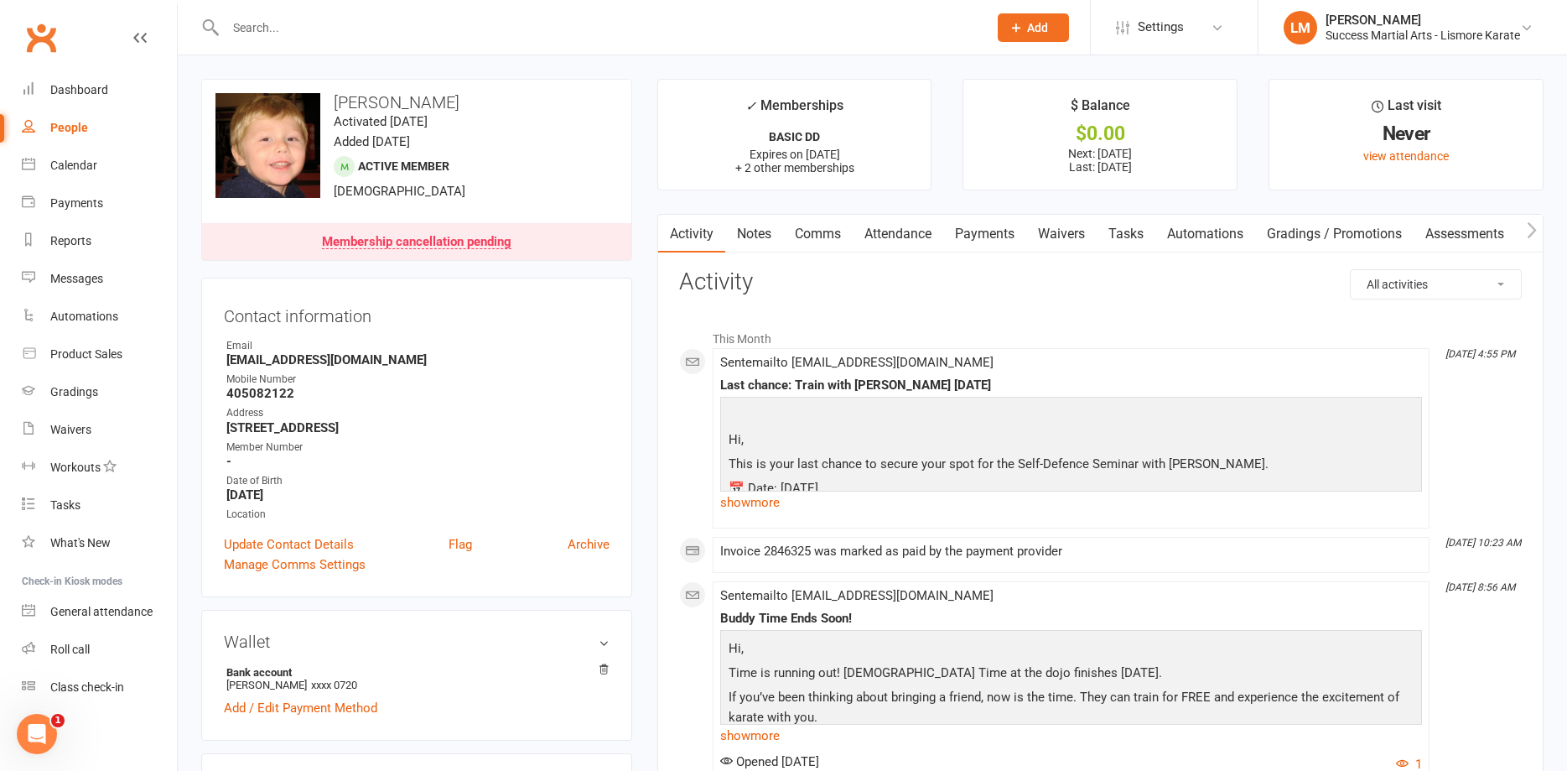
click at [994, 236] on link "Payments" at bounding box center [984, 234] width 83 height 39
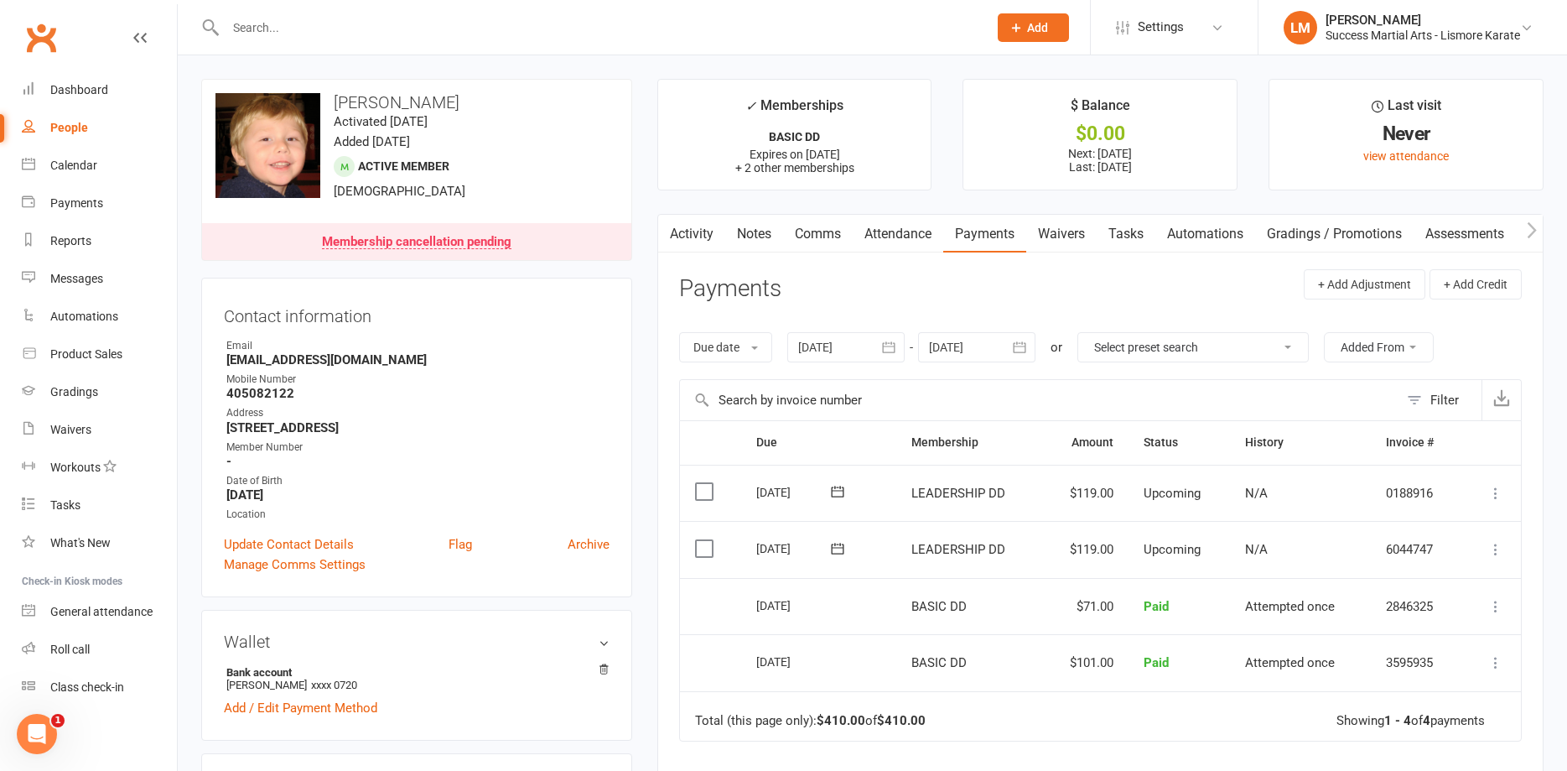
click at [953, 345] on div at bounding box center [976, 347] width 117 height 30
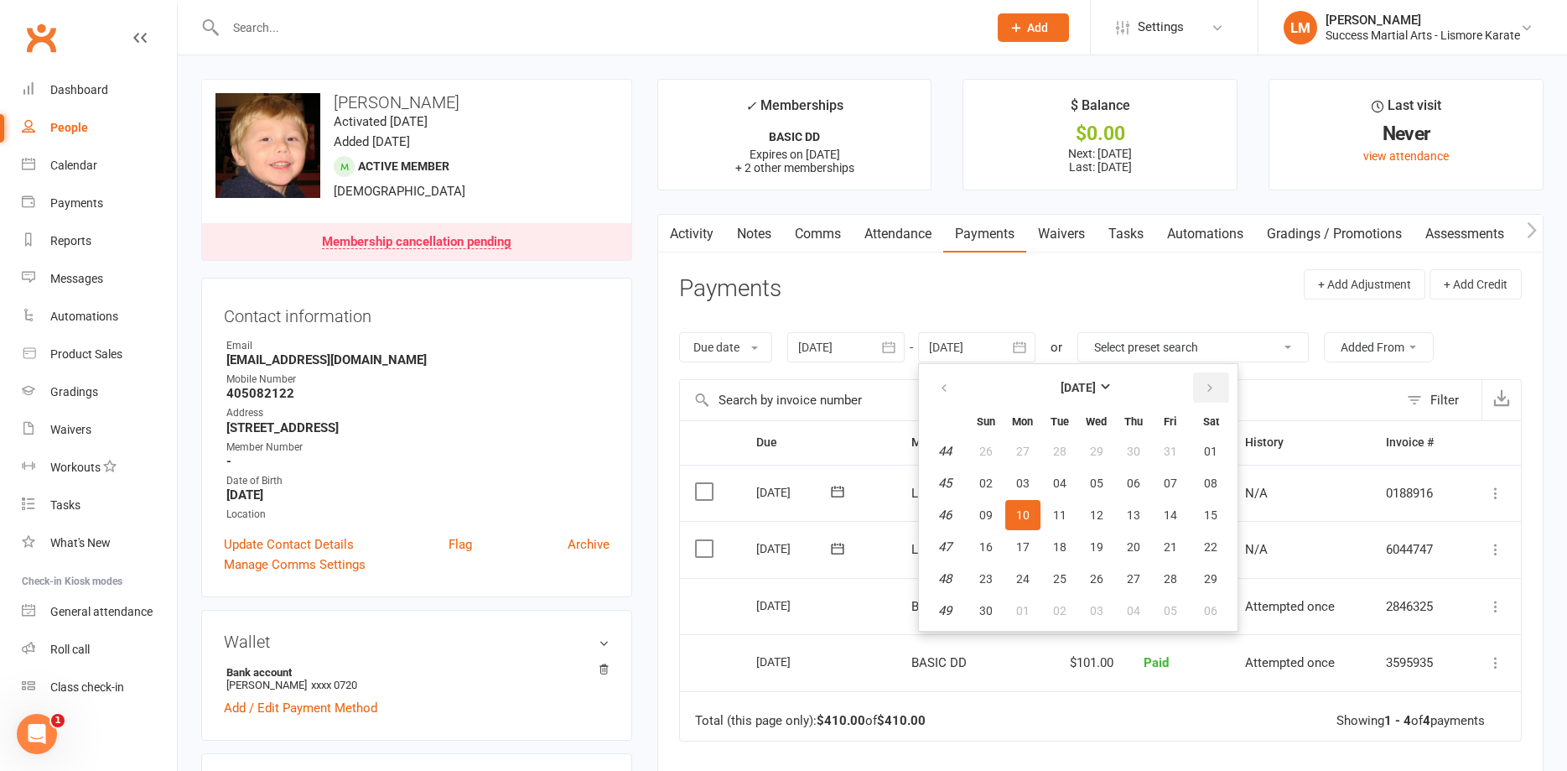
click at [1215, 387] on icon "button" at bounding box center [1210, 388] width 12 height 13
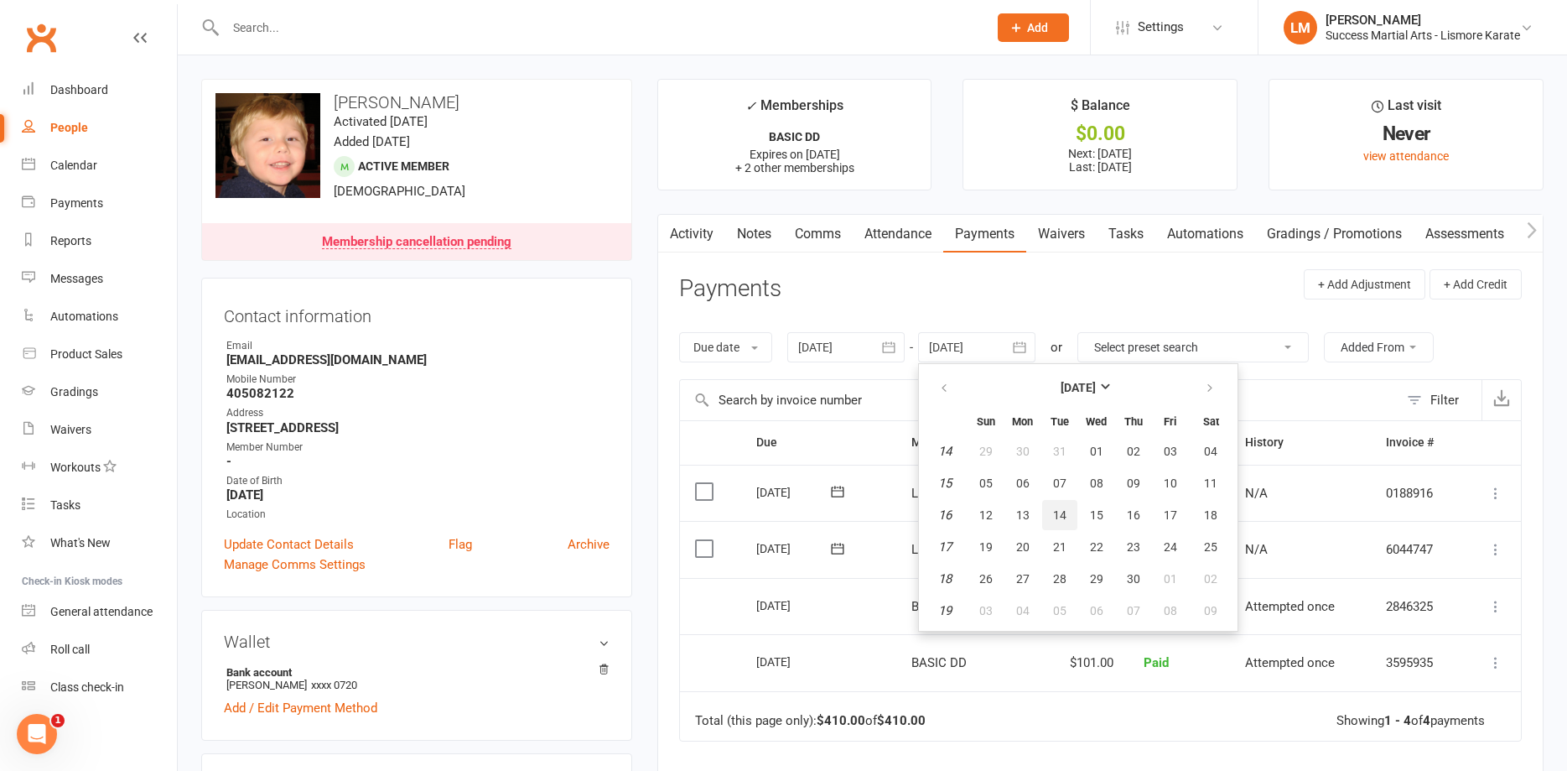
click at [1067, 513] on span "14" at bounding box center [1059, 514] width 13 height 13
type input "[DATE]"
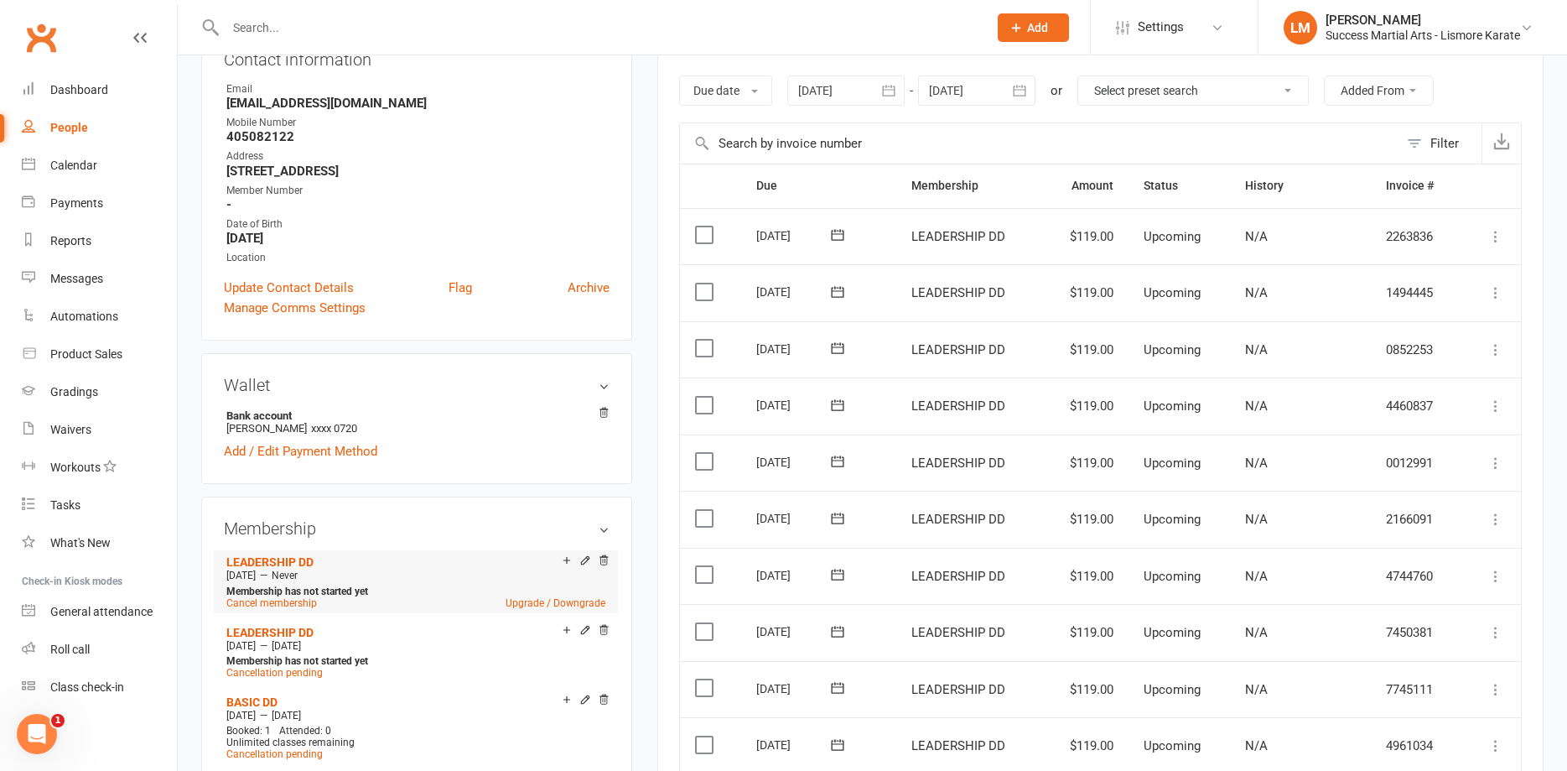
scroll to position [428, 0]
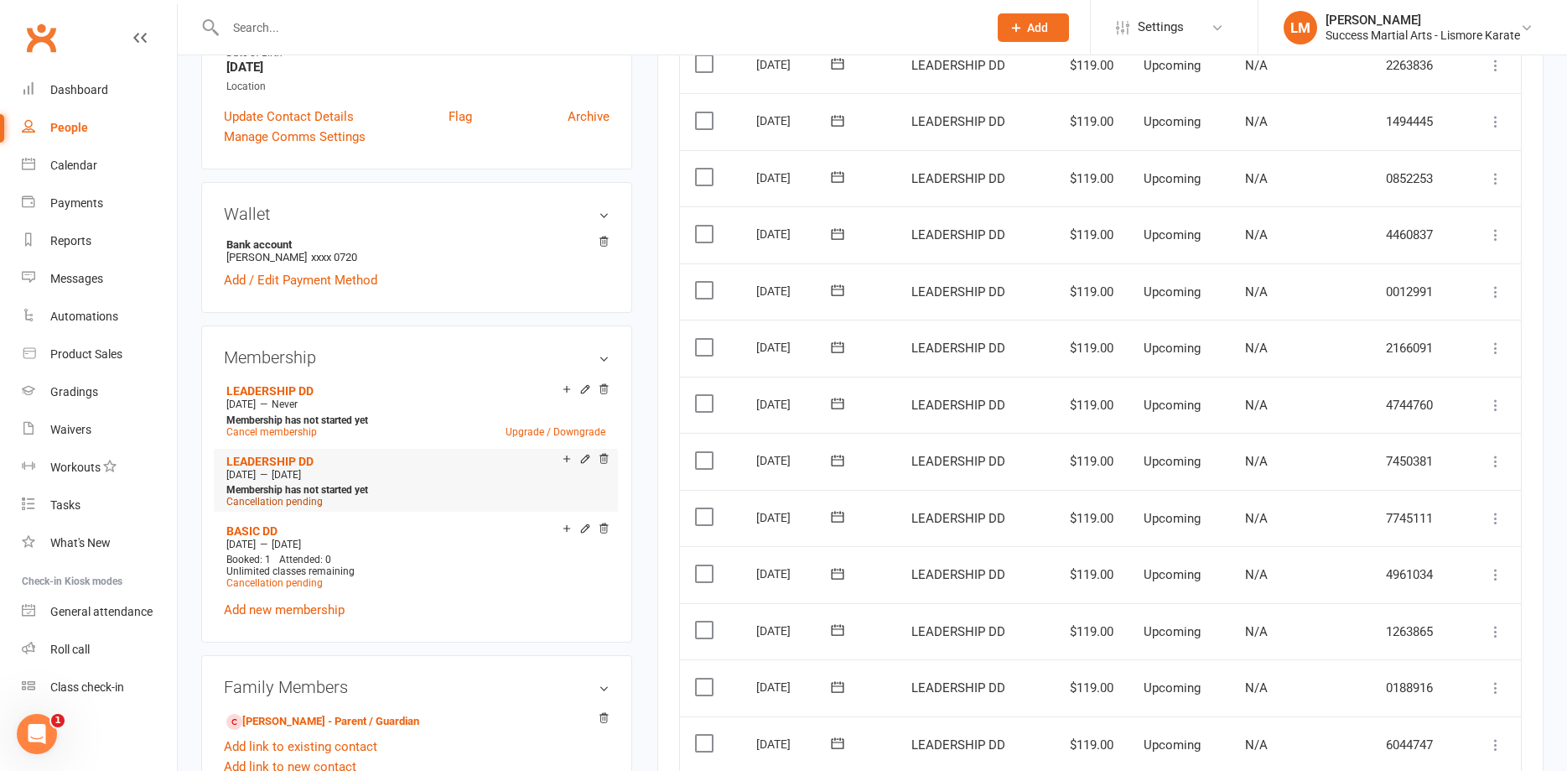
click at [266, 500] on span "Cancellation pending" at bounding box center [274, 502] width 96 height 12
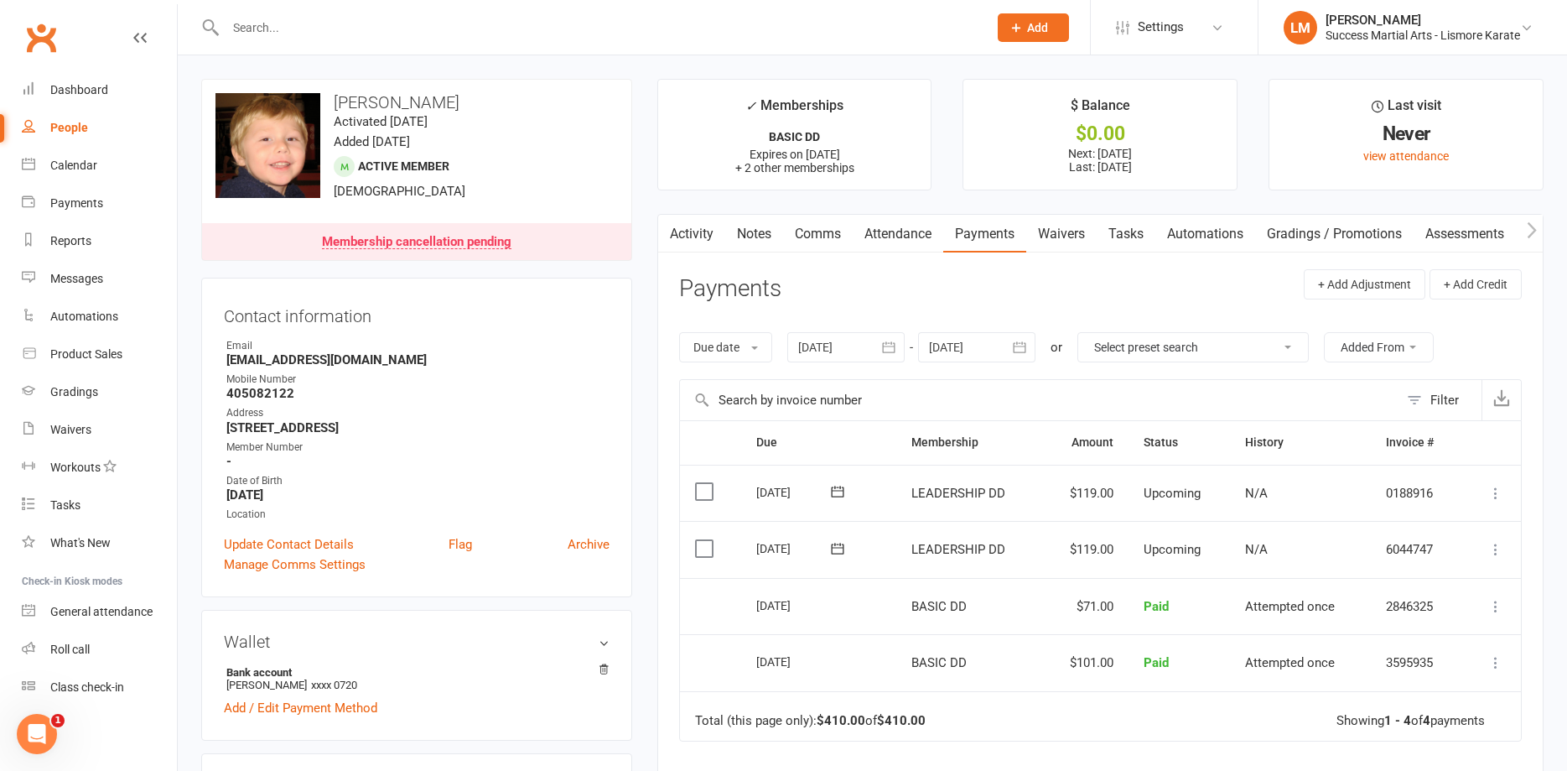
click at [968, 351] on div at bounding box center [976, 347] width 117 height 30
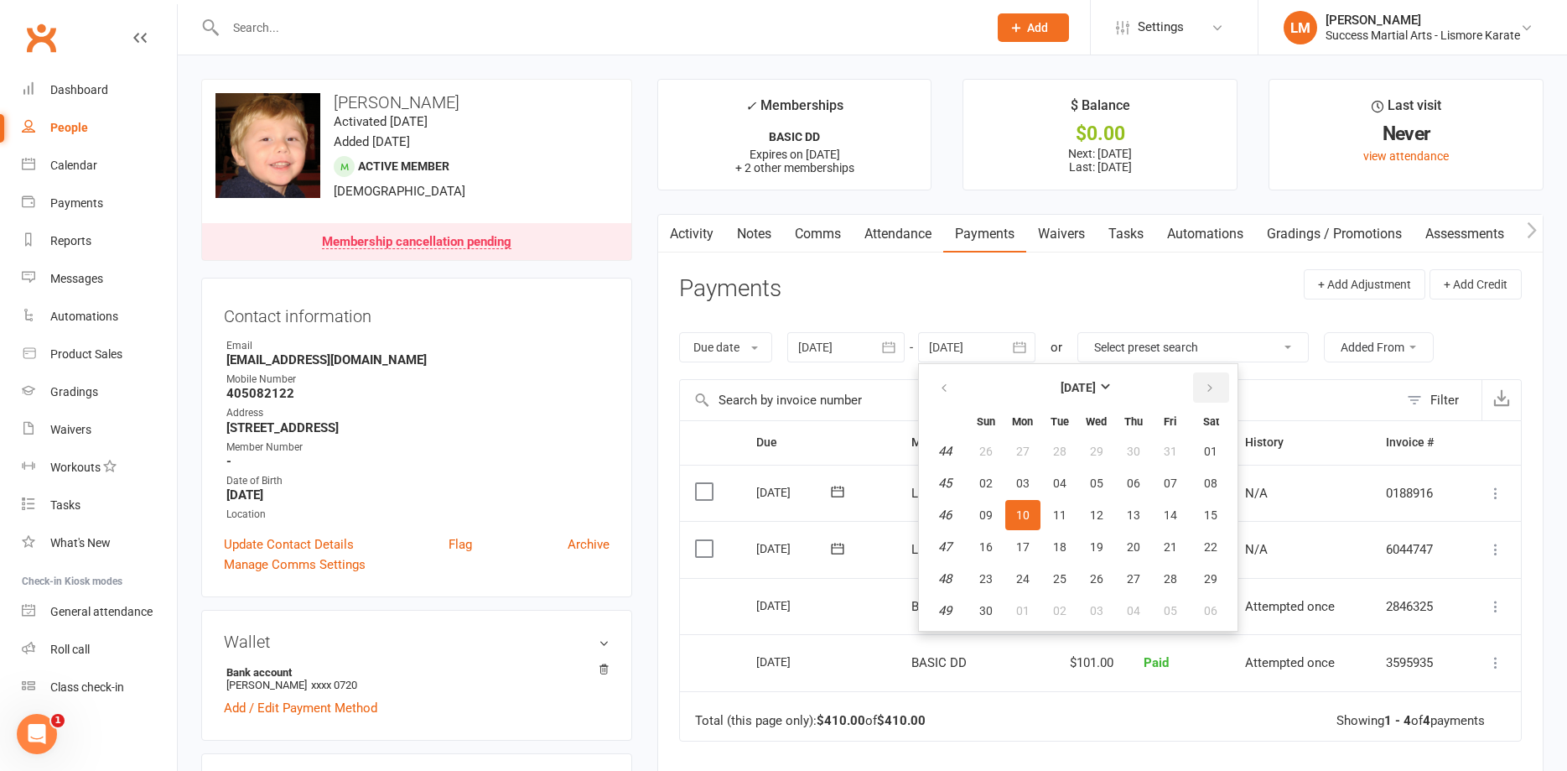
click at [1213, 390] on icon "button" at bounding box center [1210, 388] width 12 height 13
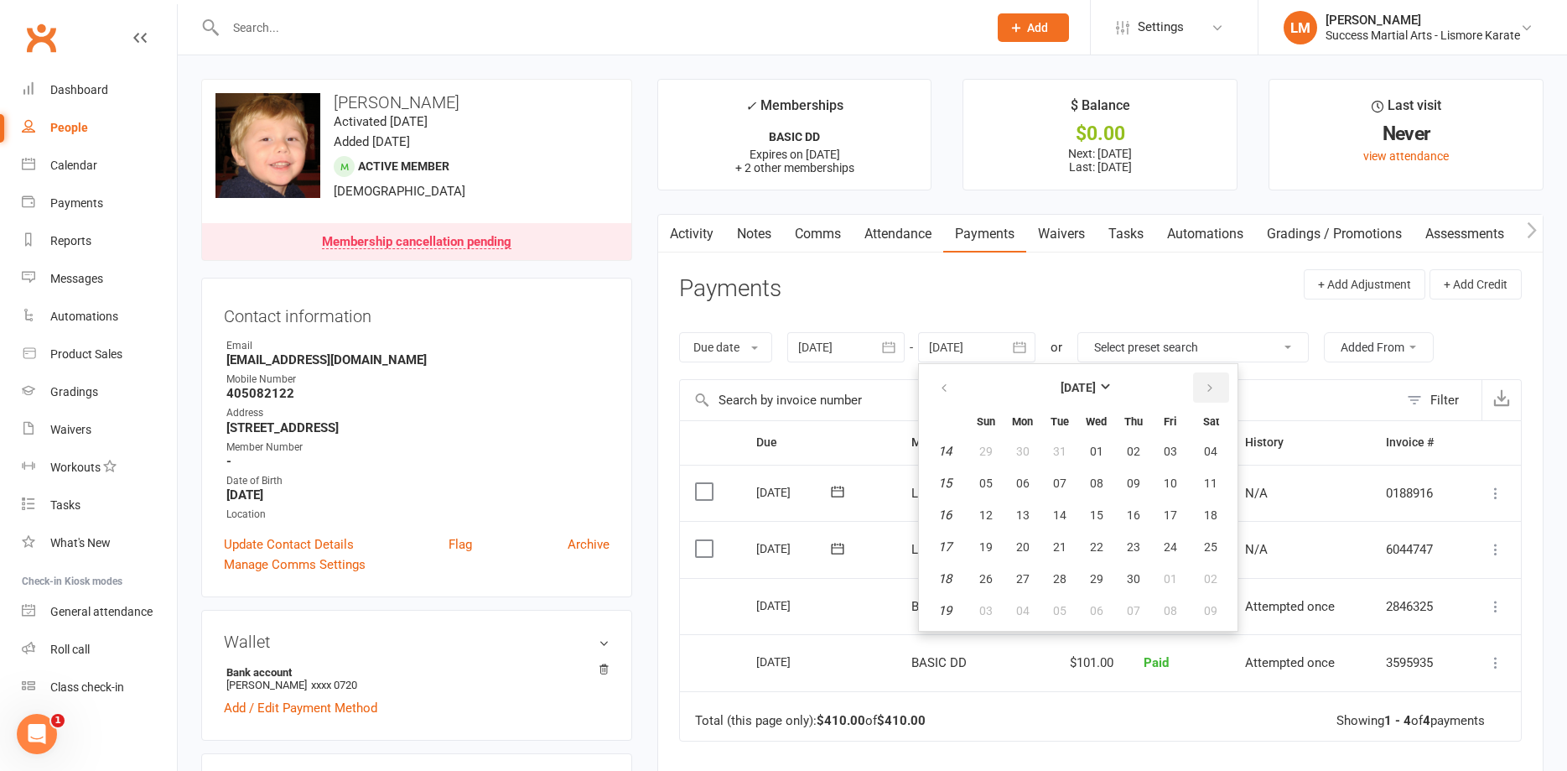
click at [1213, 390] on icon "button" at bounding box center [1210, 388] width 12 height 13
click at [1089, 545] on button "22" at bounding box center [1096, 547] width 35 height 30
type input "[DATE]"
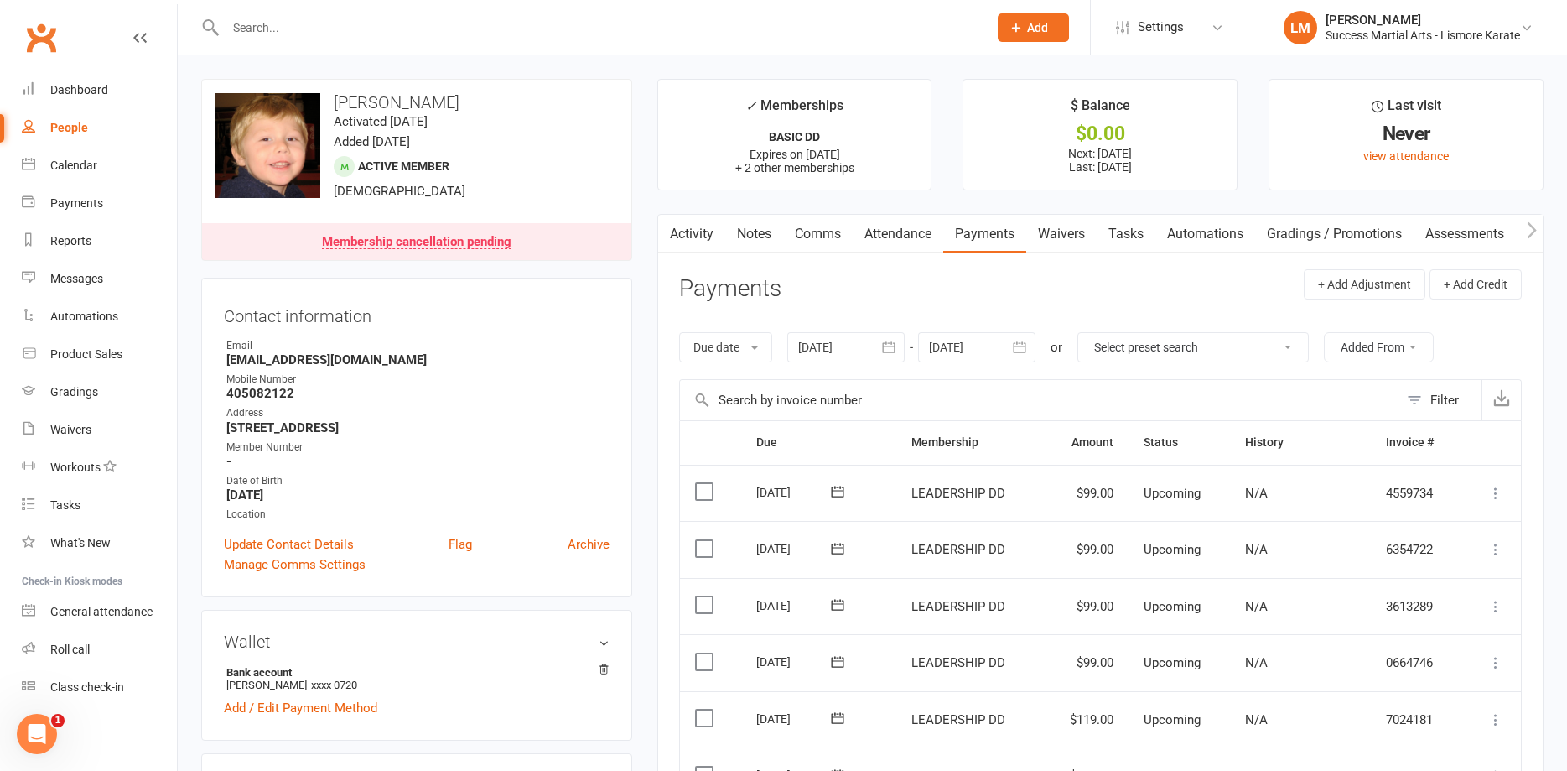
click at [277, 34] on input "text" at bounding box center [599, 27] width 756 height 23
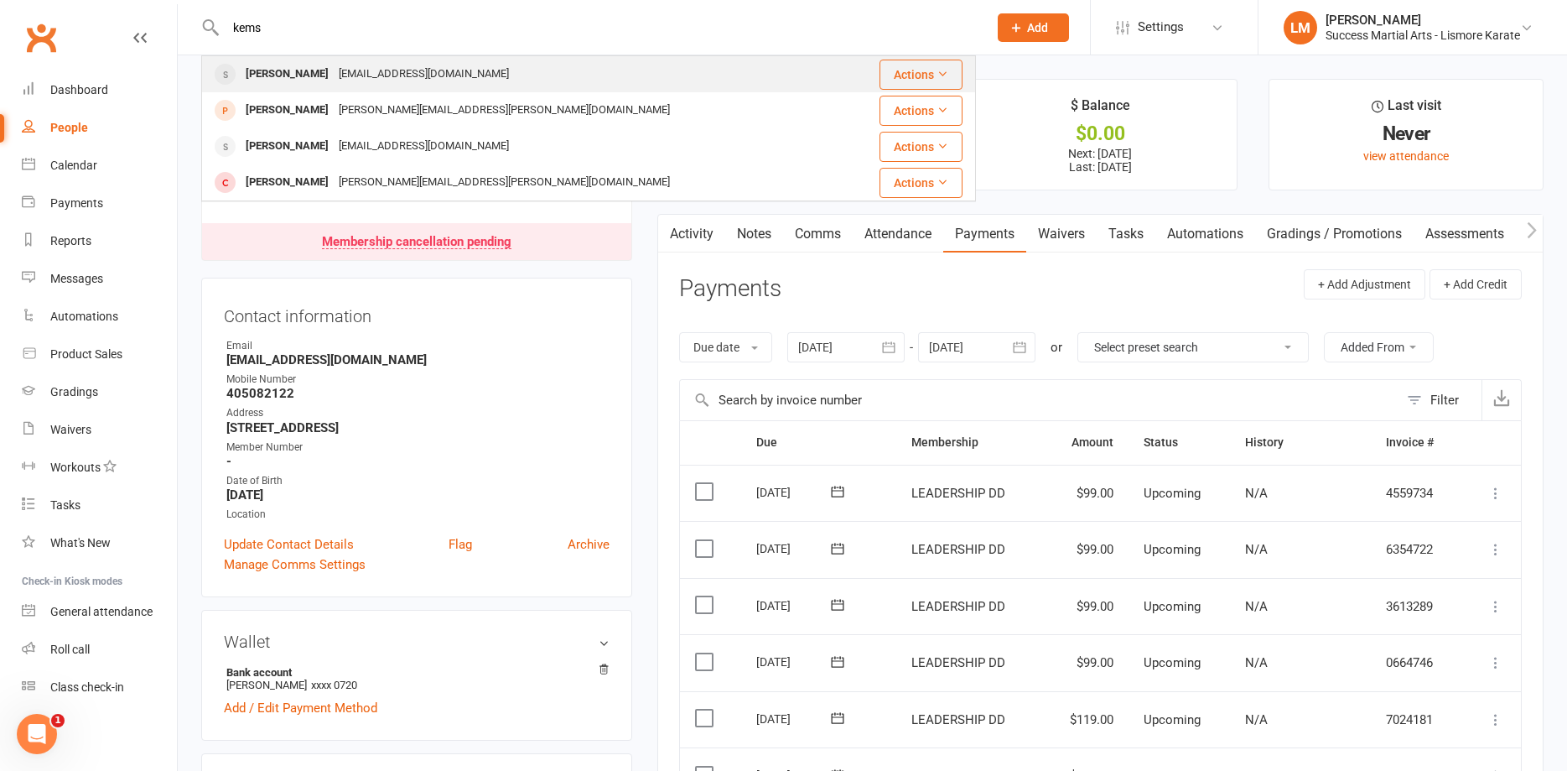
type input "kems"
click at [288, 75] on div "[PERSON_NAME]" at bounding box center [287, 74] width 93 height 24
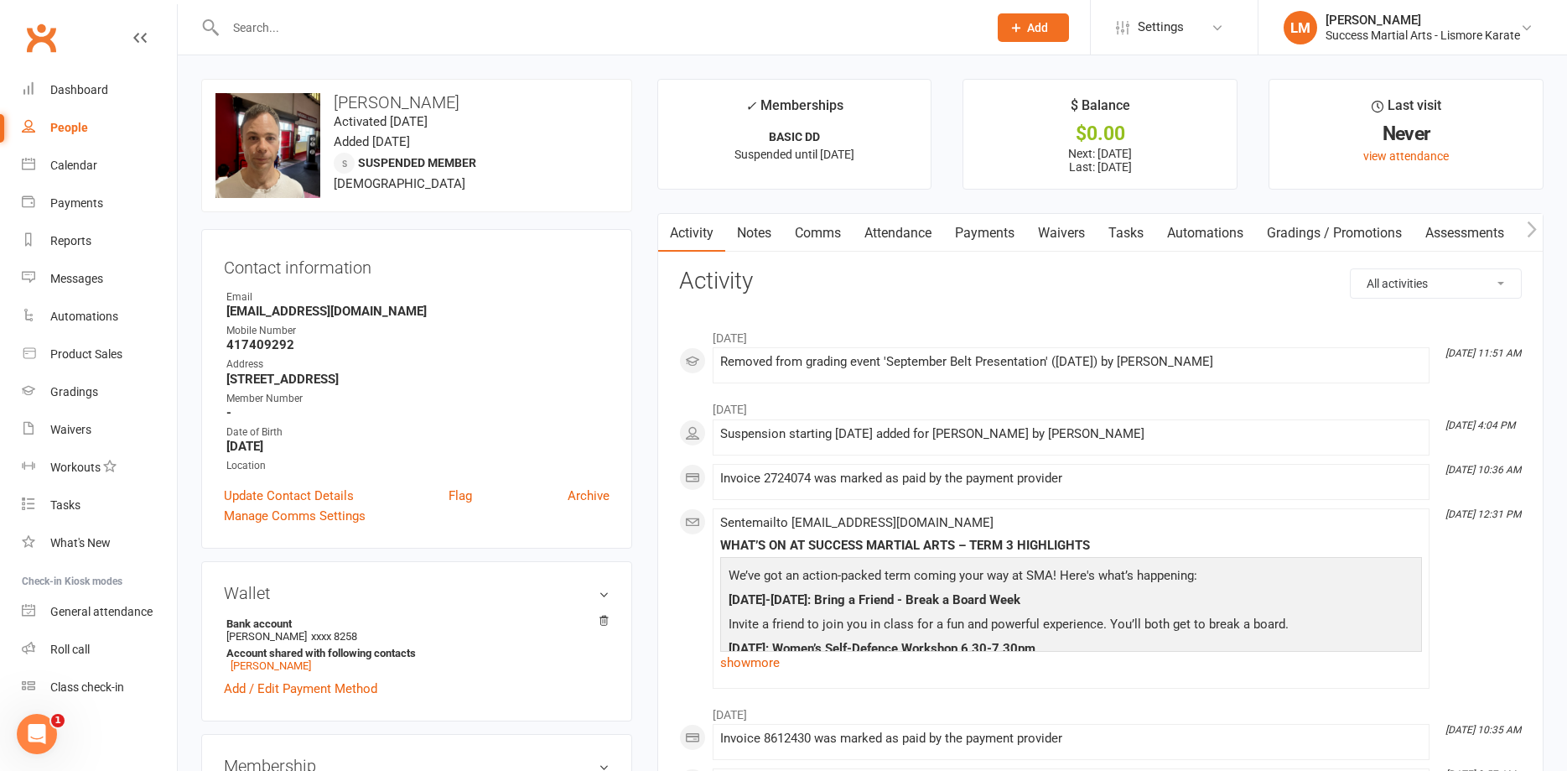
click at [805, 228] on link "Comms" at bounding box center [818, 233] width 70 height 39
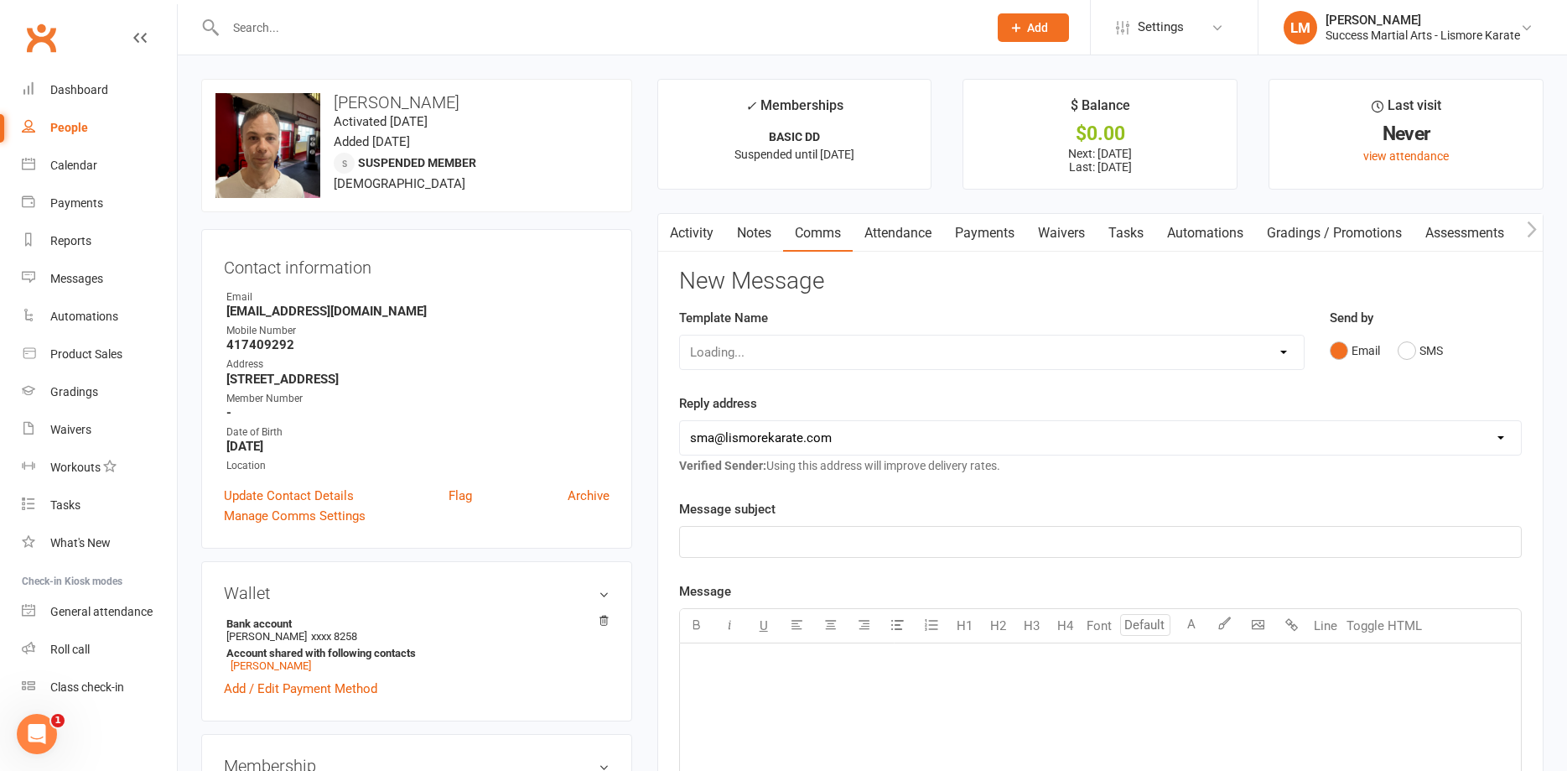
click at [733, 683] on div "﻿" at bounding box center [1100, 769] width 841 height 252
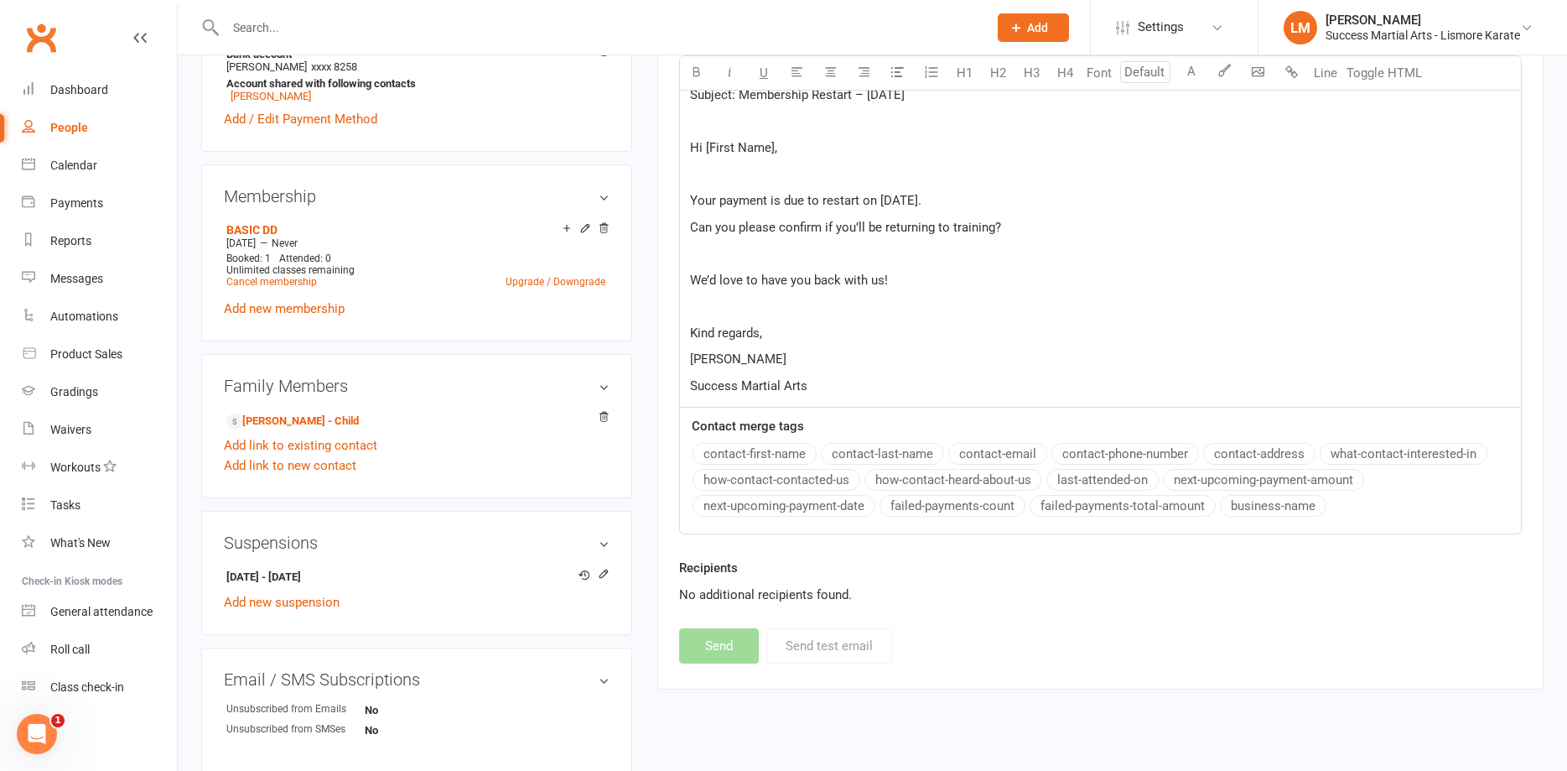
scroll to position [227, 0]
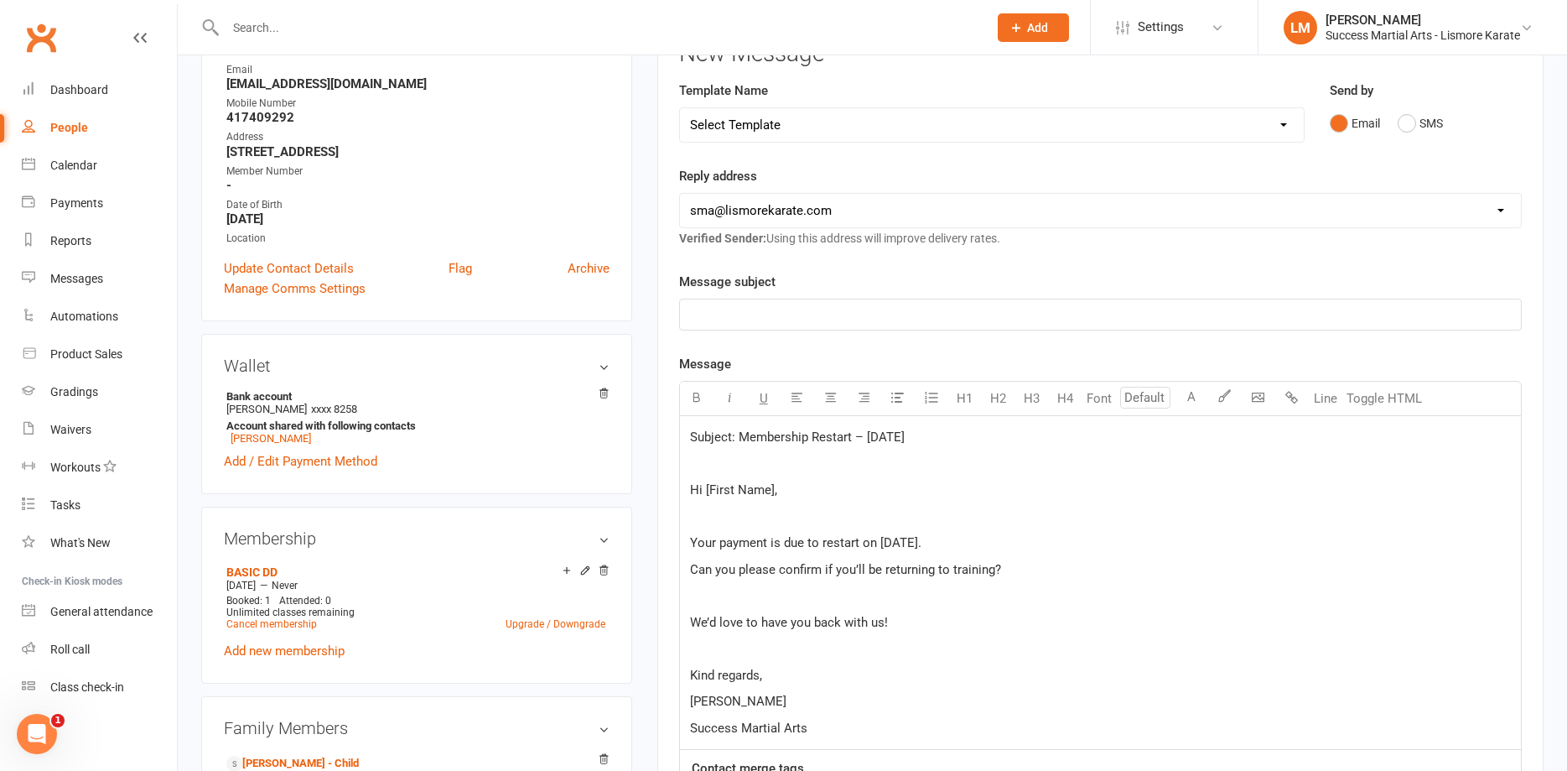
drag, startPoint x: 948, startPoint y: 439, endPoint x: 738, endPoint y: 439, distance: 210.5
click at [738, 439] on p "Subject: Membership Restart – [DATE]" at bounding box center [1100, 437] width 821 height 20
drag, startPoint x: 780, startPoint y: 440, endPoint x: 779, endPoint y: 430, distance: 10.1
click at [716, 314] on p "﻿" at bounding box center [1100, 314] width 821 height 20
drag, startPoint x: 777, startPoint y: 434, endPoint x: 678, endPoint y: 437, distance: 99.8
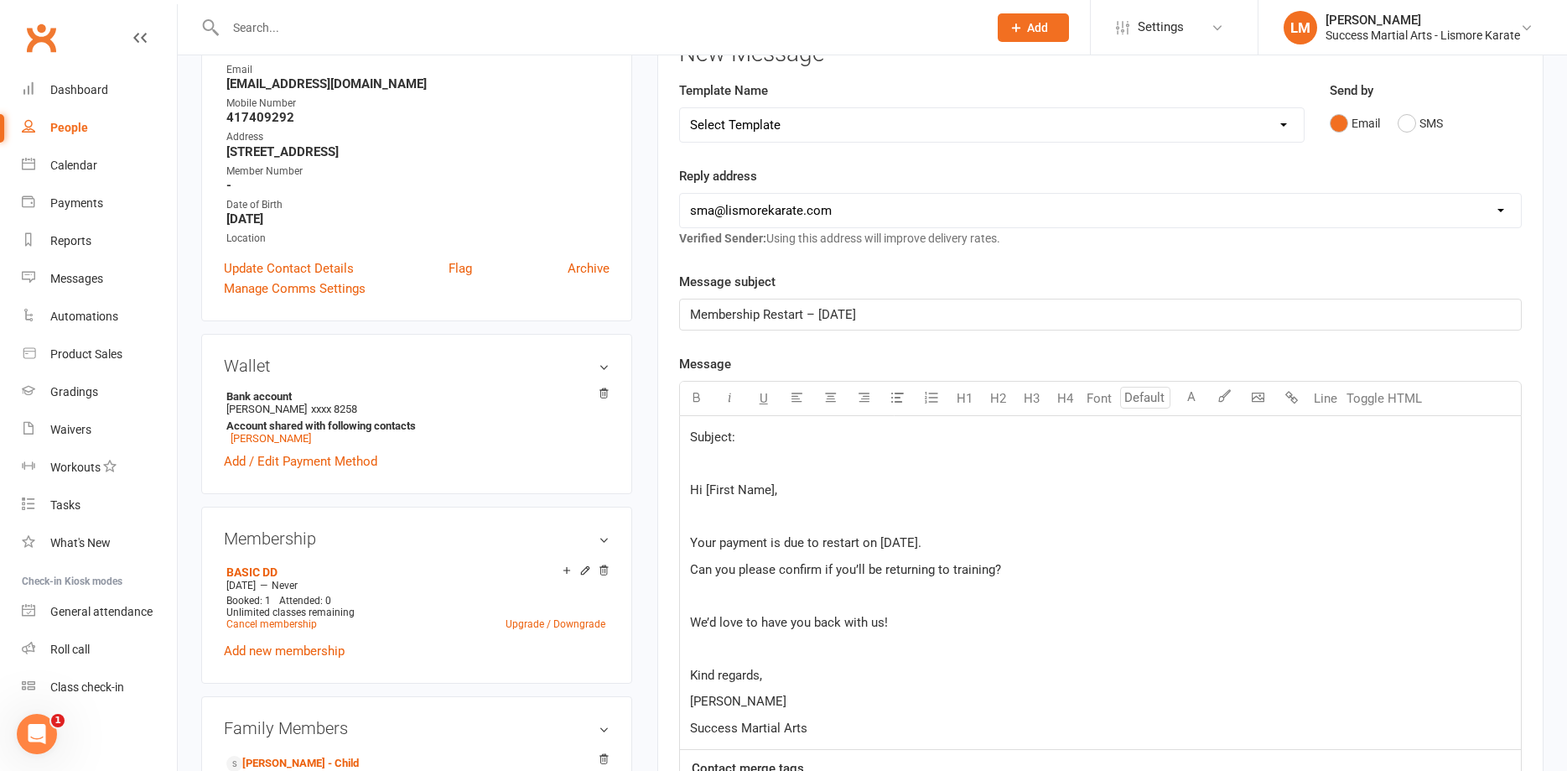
click at [679, 437] on div "Subject: ﻿ Hi [First Name], ﻿ Your payment is due to restart on [DATE]. Can you…" at bounding box center [1100, 583] width 843 height 335
click at [1256, 398] on body "Prospect Member Non-attending contact Class / event Appointment Grading event T…" at bounding box center [783, 608] width 1567 height 1663
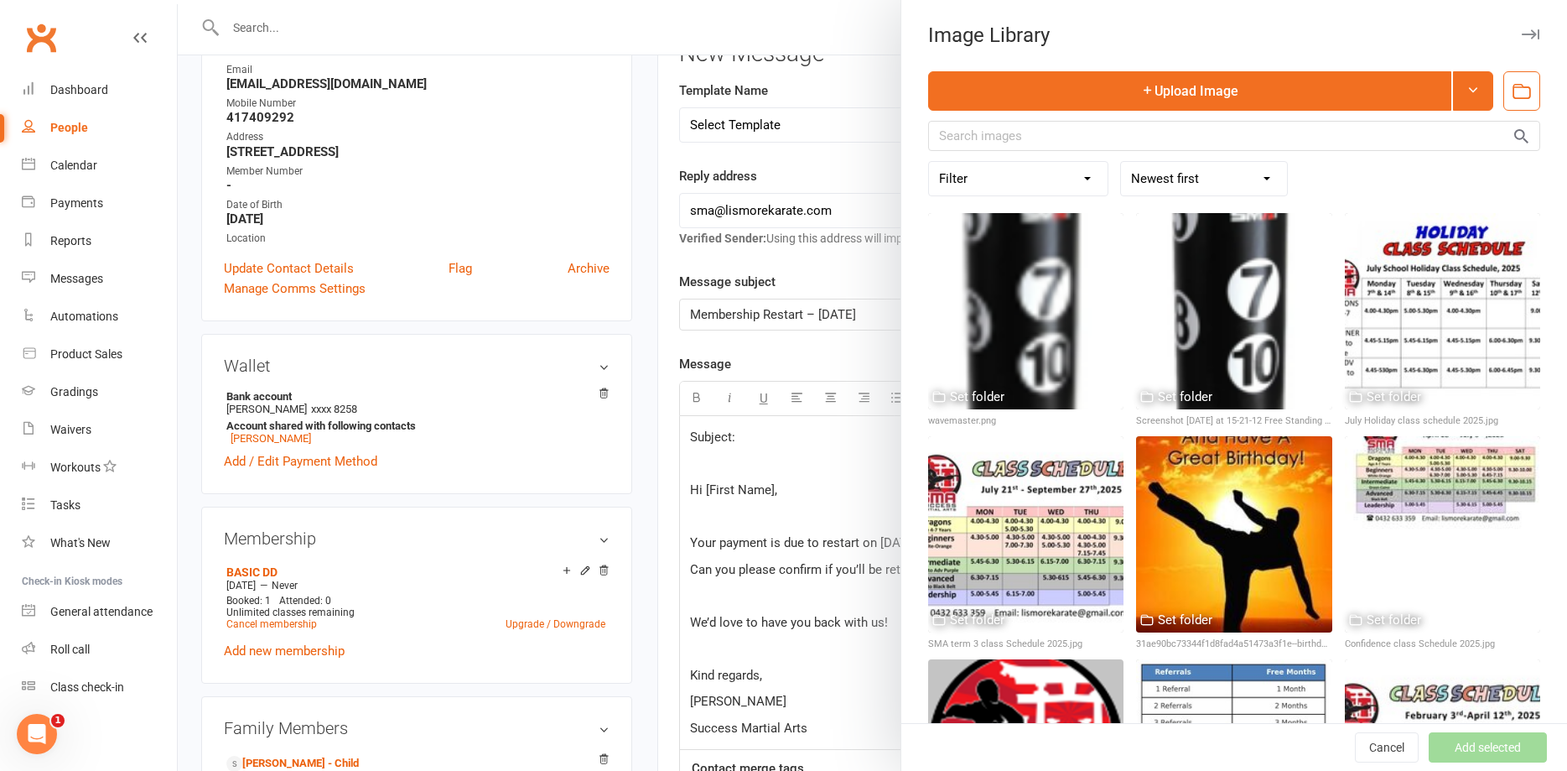
drag, startPoint x: 1039, startPoint y: 683, endPoint x: 1353, endPoint y: 733, distance: 317.5
click at [1039, 683] on div at bounding box center [1025, 756] width 195 height 195
click at [1471, 748] on button "Add selected" at bounding box center [1488, 747] width 118 height 30
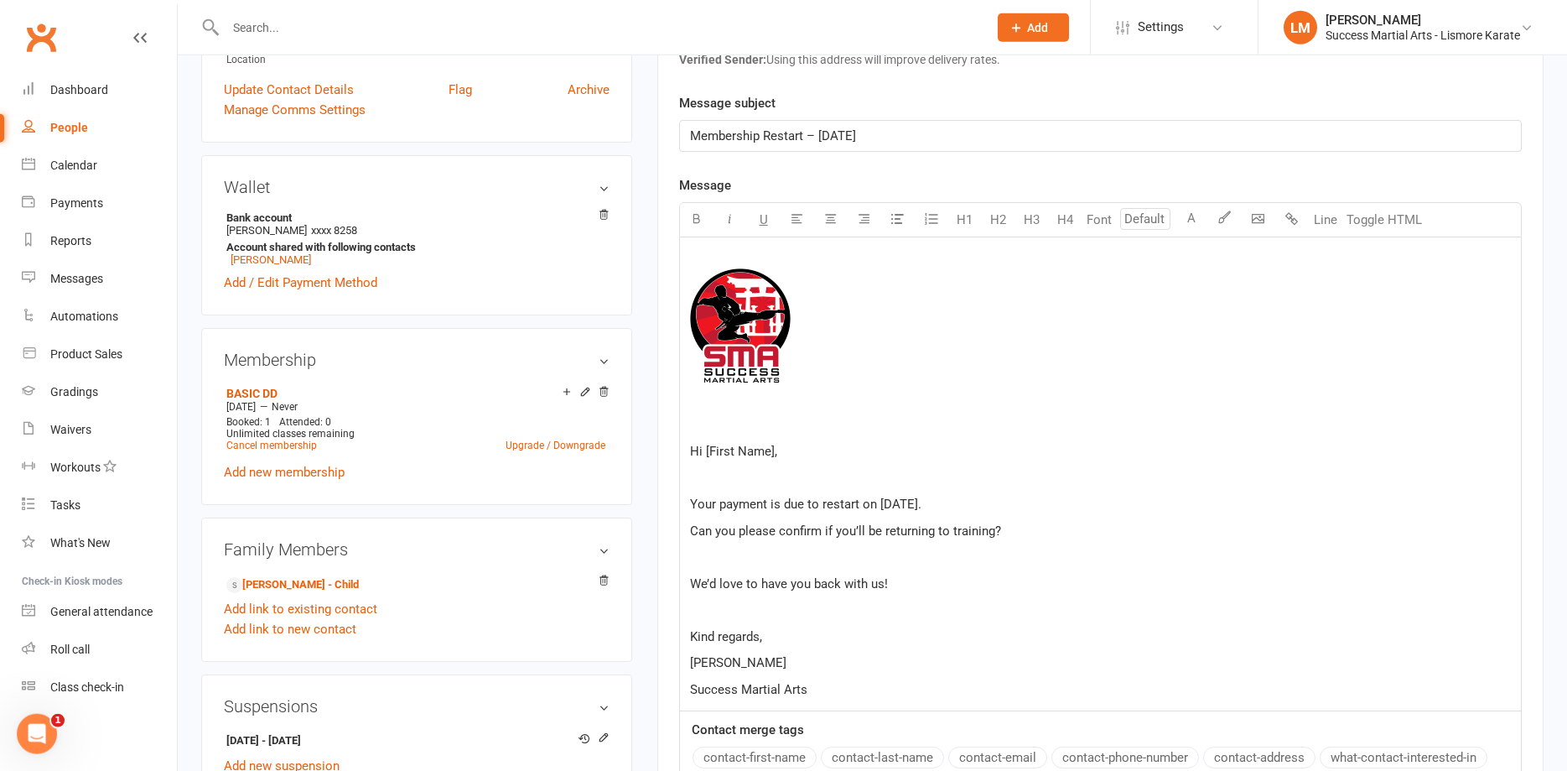
scroll to position [569, 0]
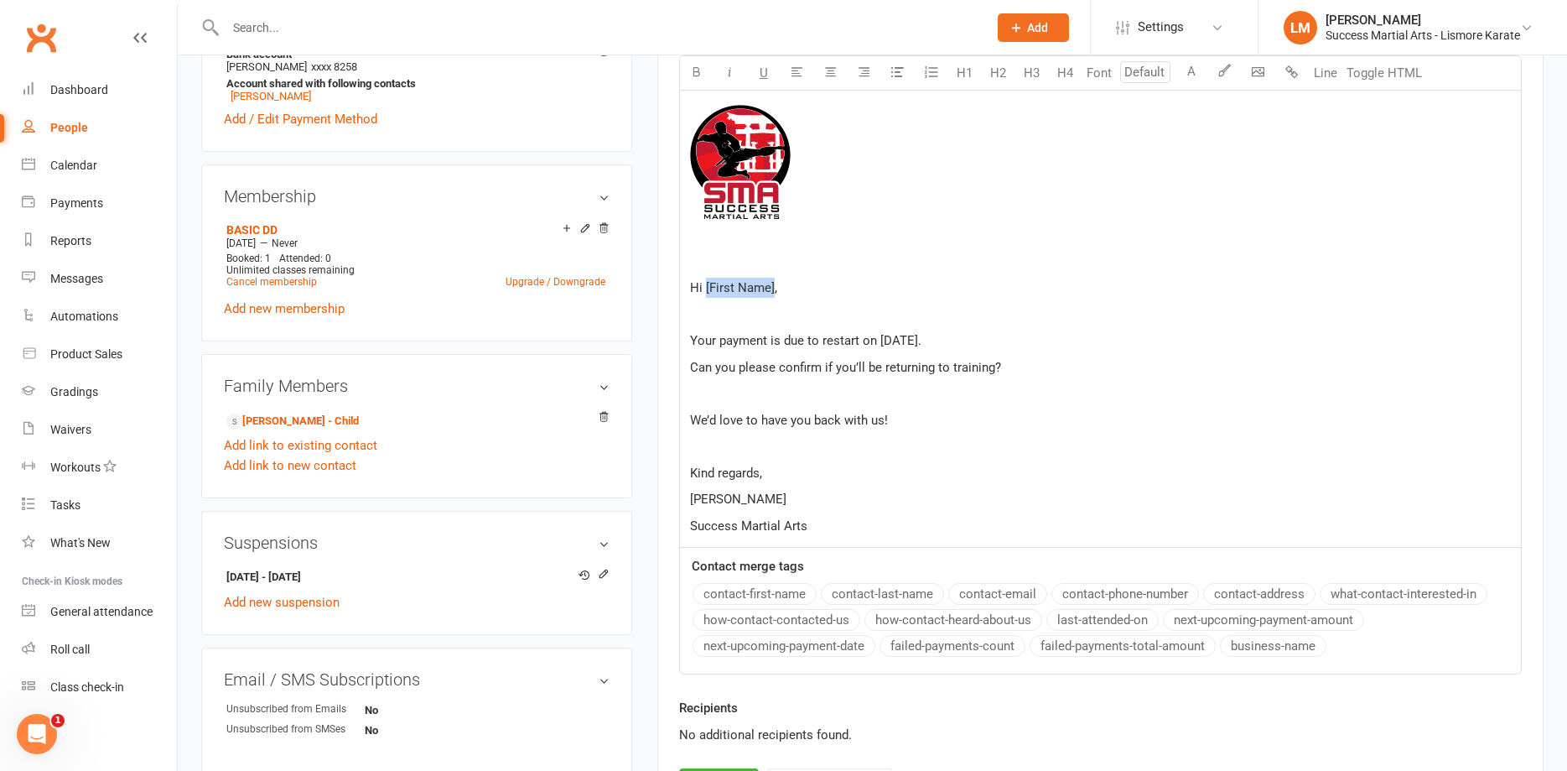
drag, startPoint x: 772, startPoint y: 282, endPoint x: 704, endPoint y: 291, distance: 69.4
click at [704, 291] on span "Hi [First Name]," at bounding box center [733, 287] width 87 height 15
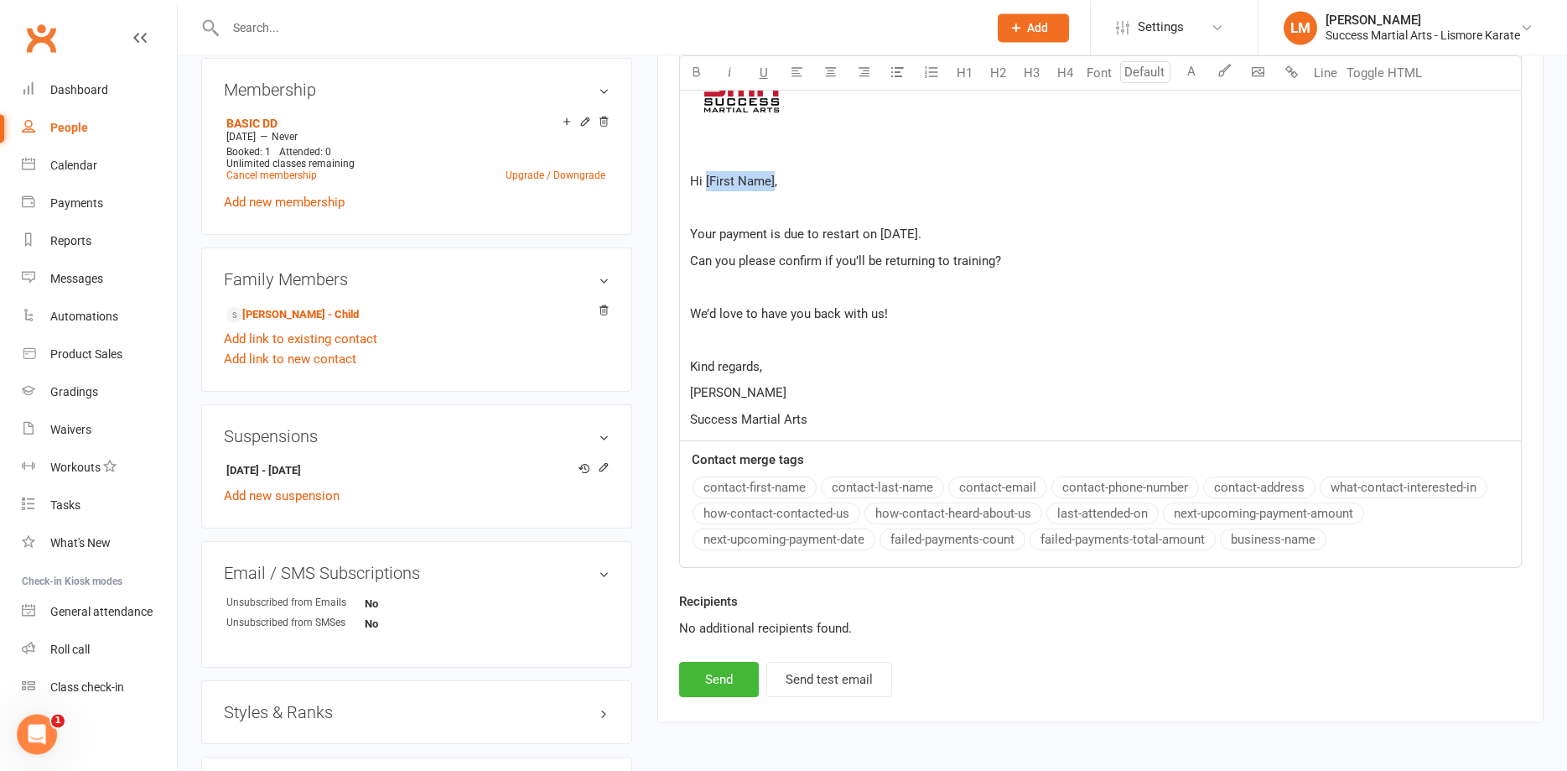
scroll to position [740, 0]
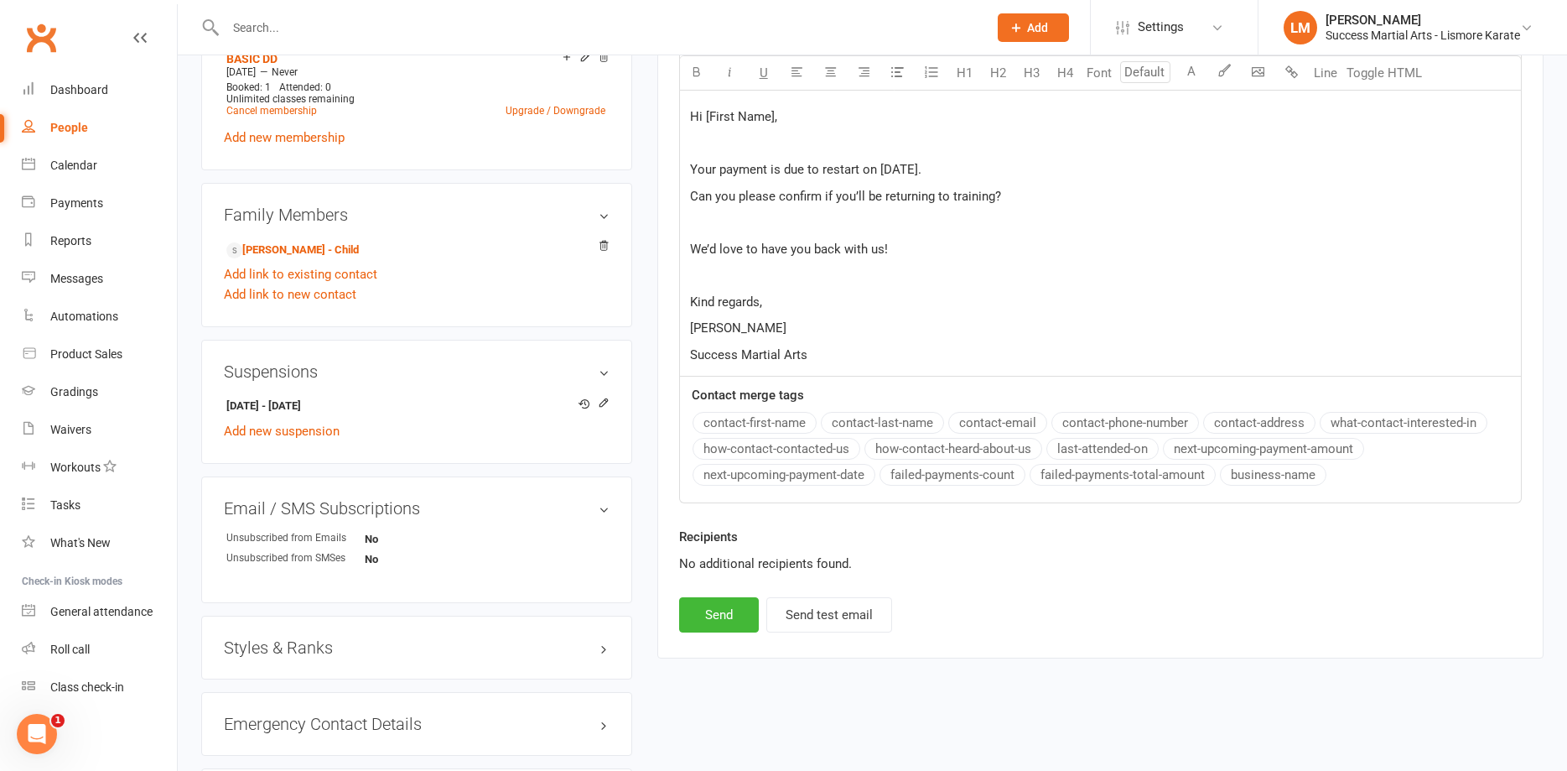
click at [741, 418] on button "contact-first-name" at bounding box center [755, 423] width 124 height 22
click at [705, 221] on p "﻿" at bounding box center [1100, 222] width 821 height 20
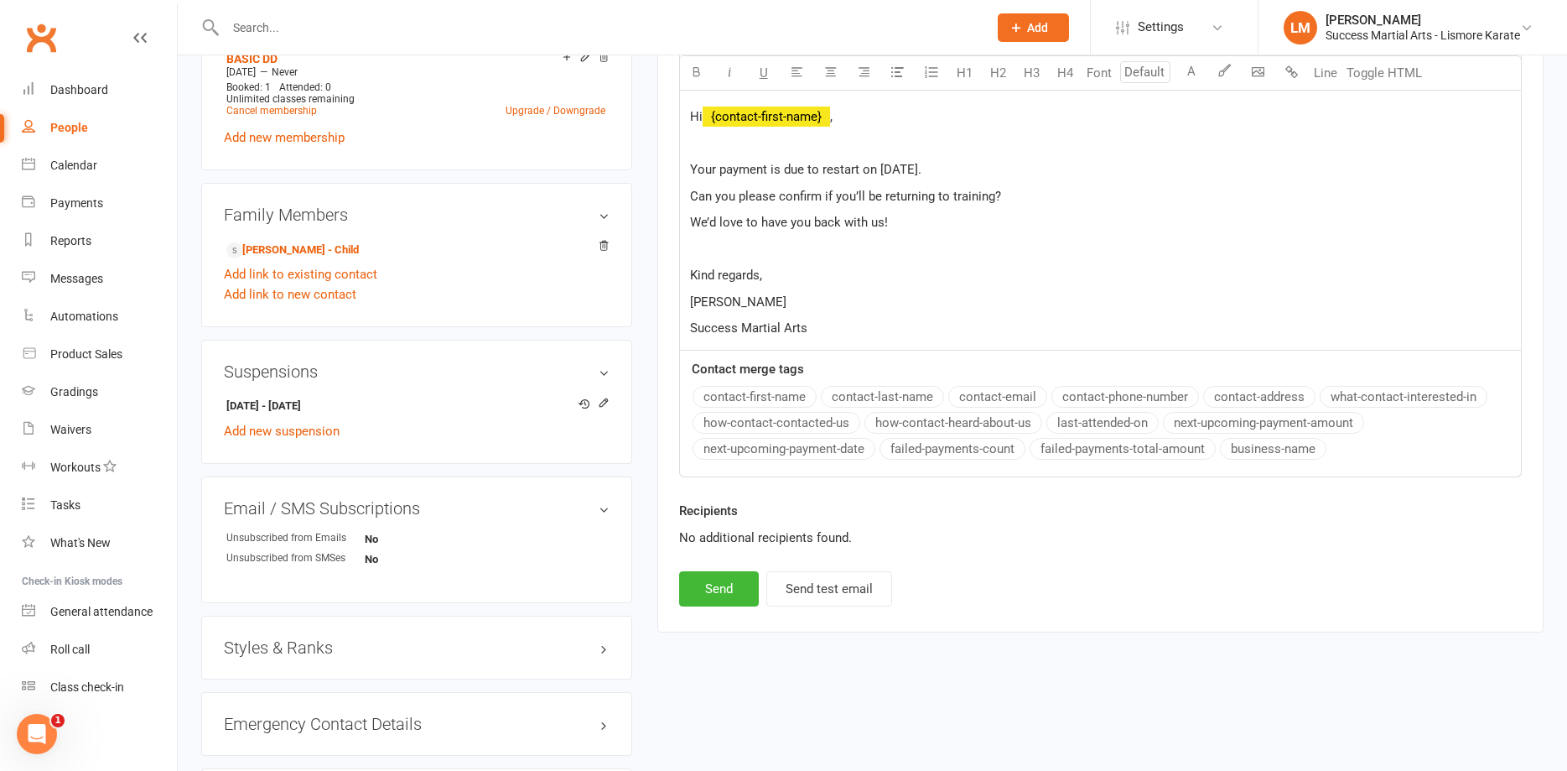
click at [718, 256] on p "﻿" at bounding box center [1100, 249] width 821 height 20
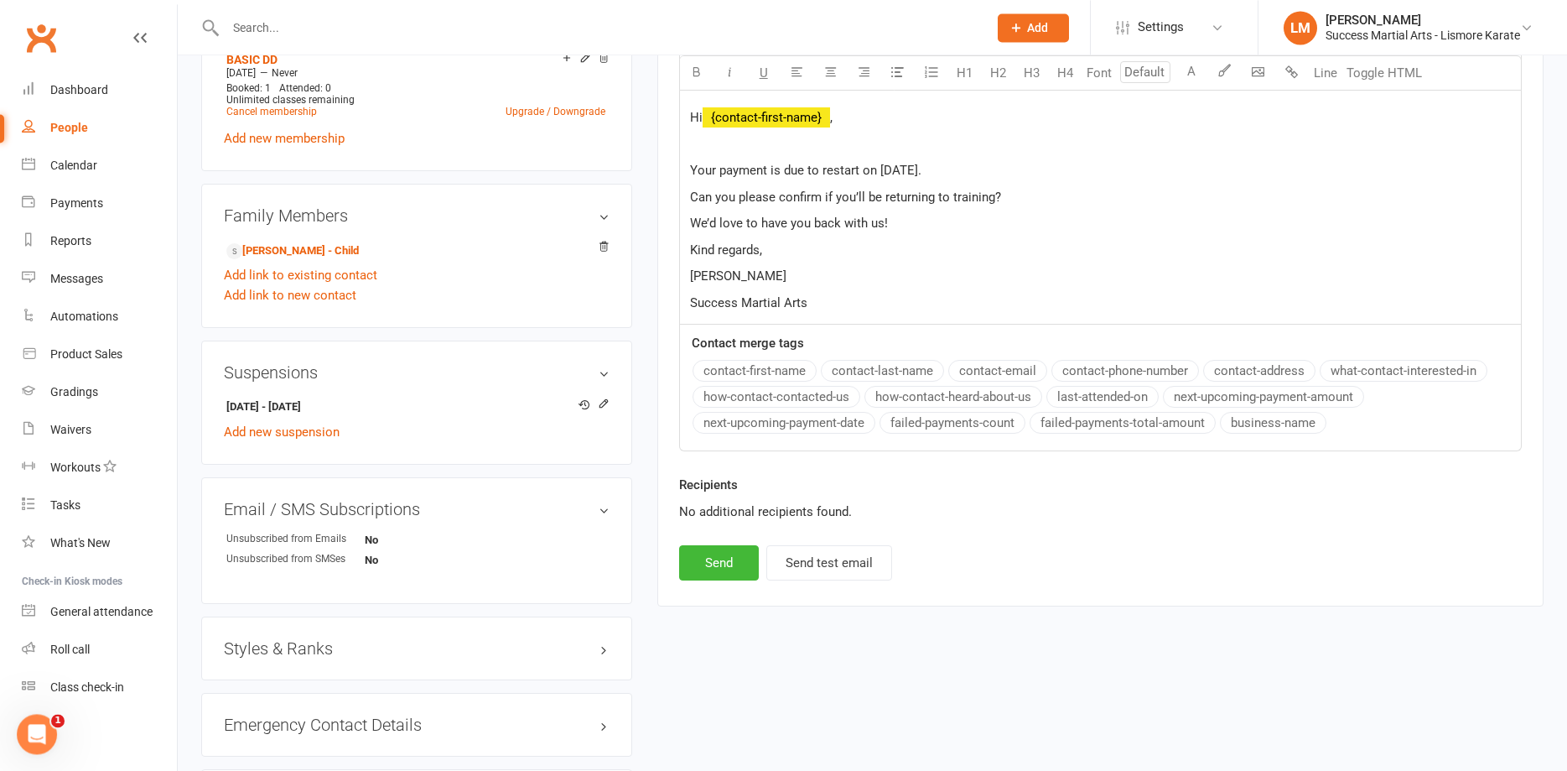
scroll to position [398, 0]
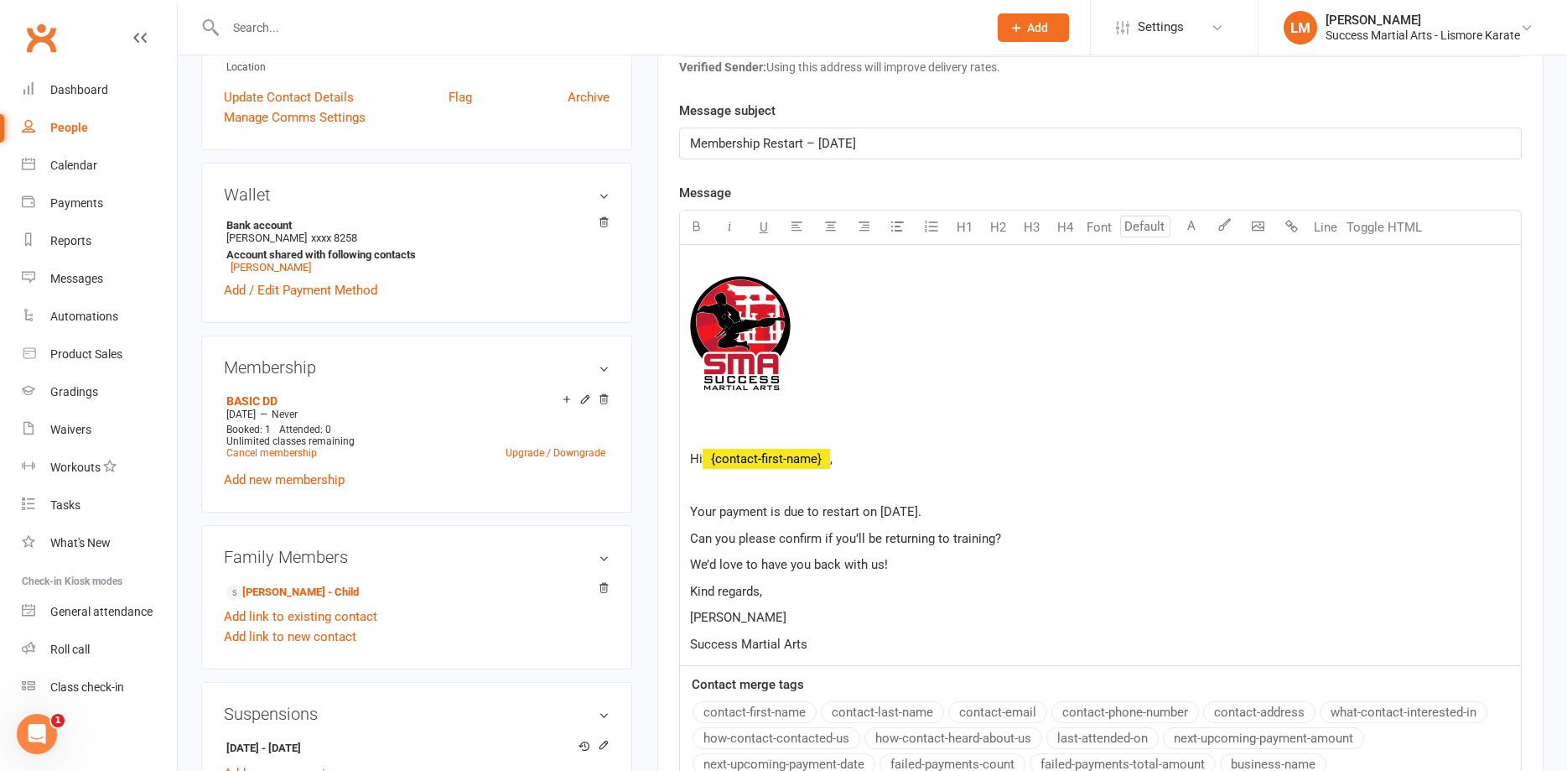
click at [718, 486] on p "﻿" at bounding box center [1100, 485] width 821 height 20
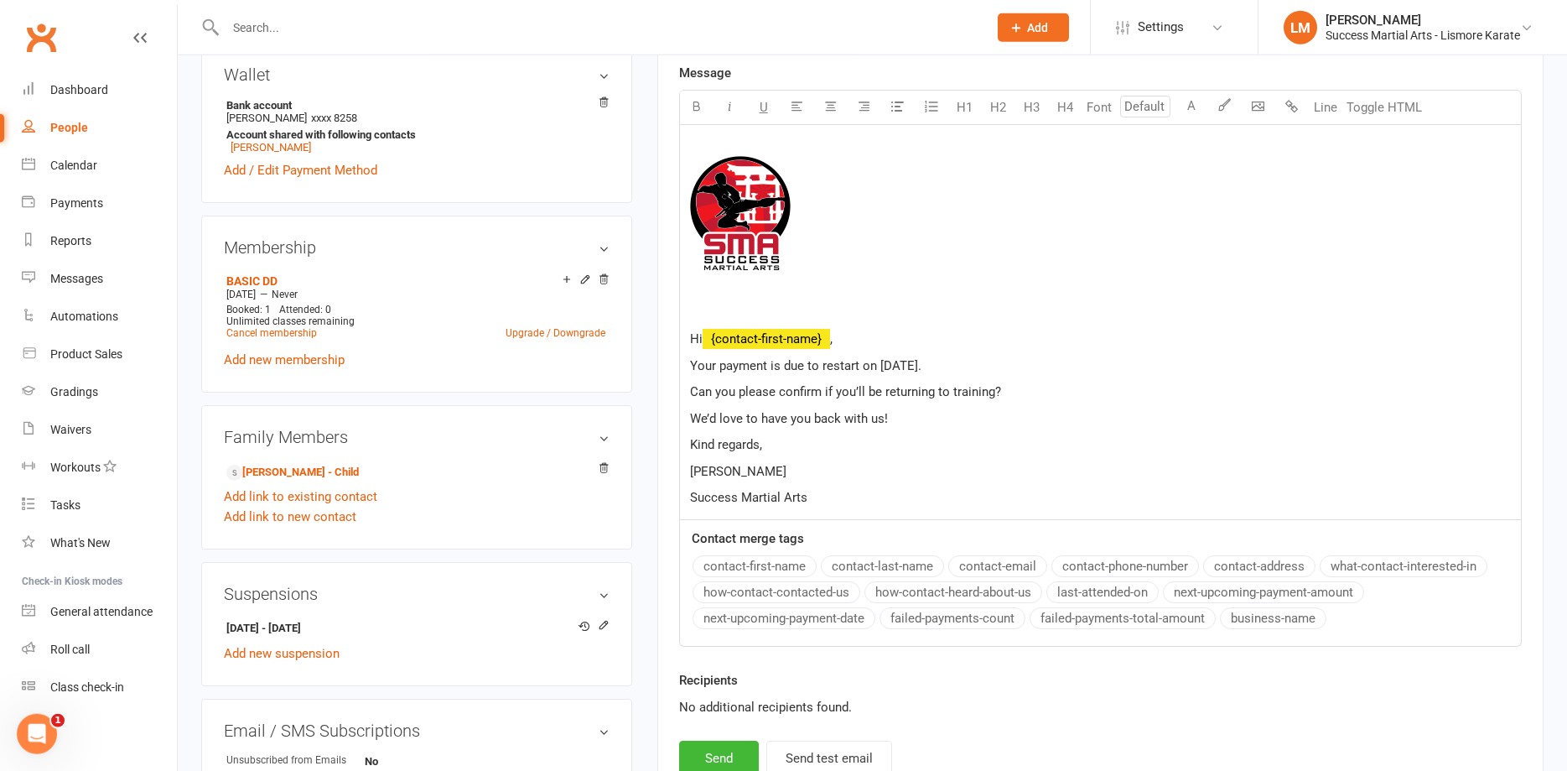
scroll to position [655, 0]
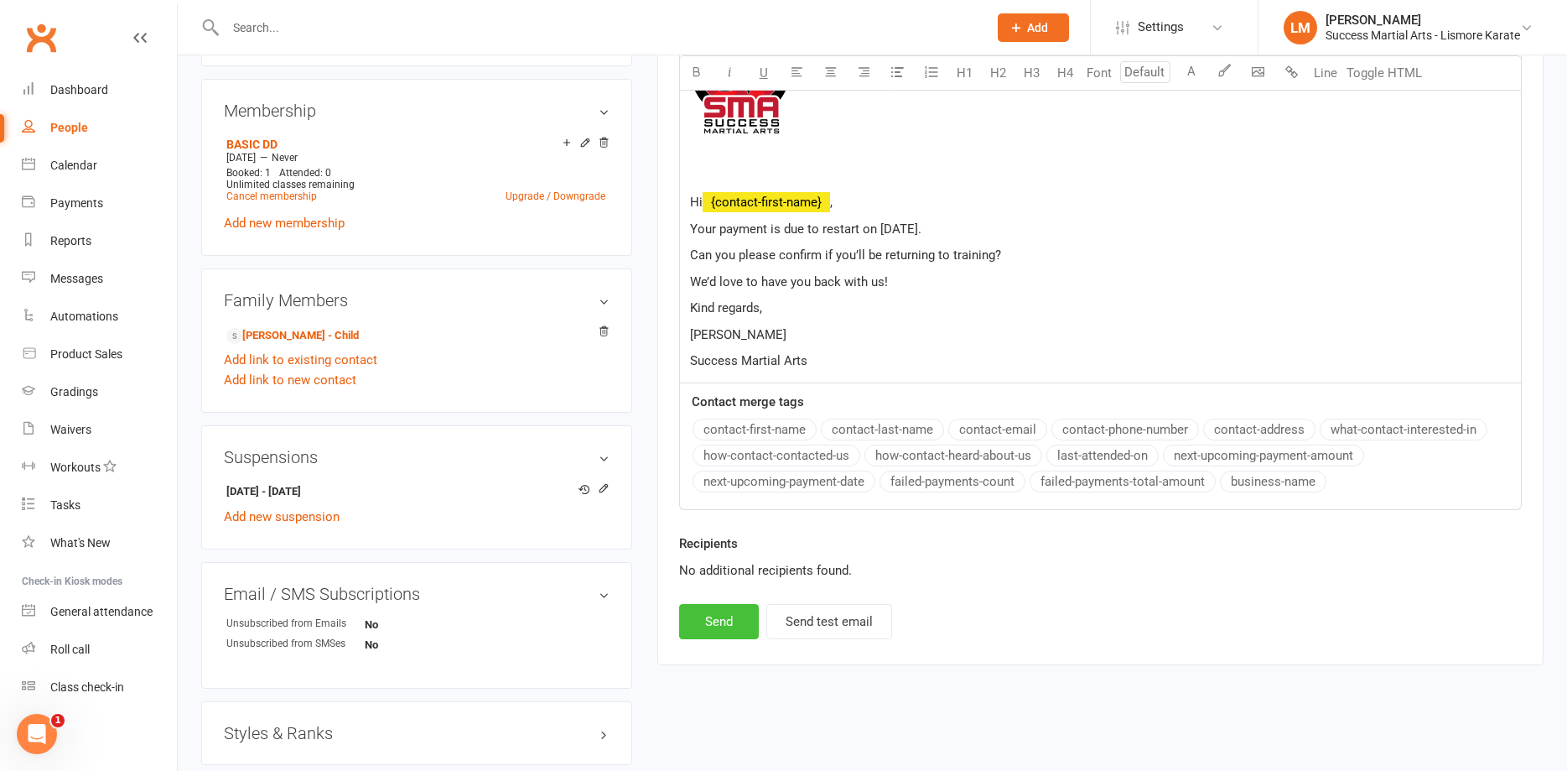
click at [706, 624] on button "Send" at bounding box center [719, 621] width 80 height 35
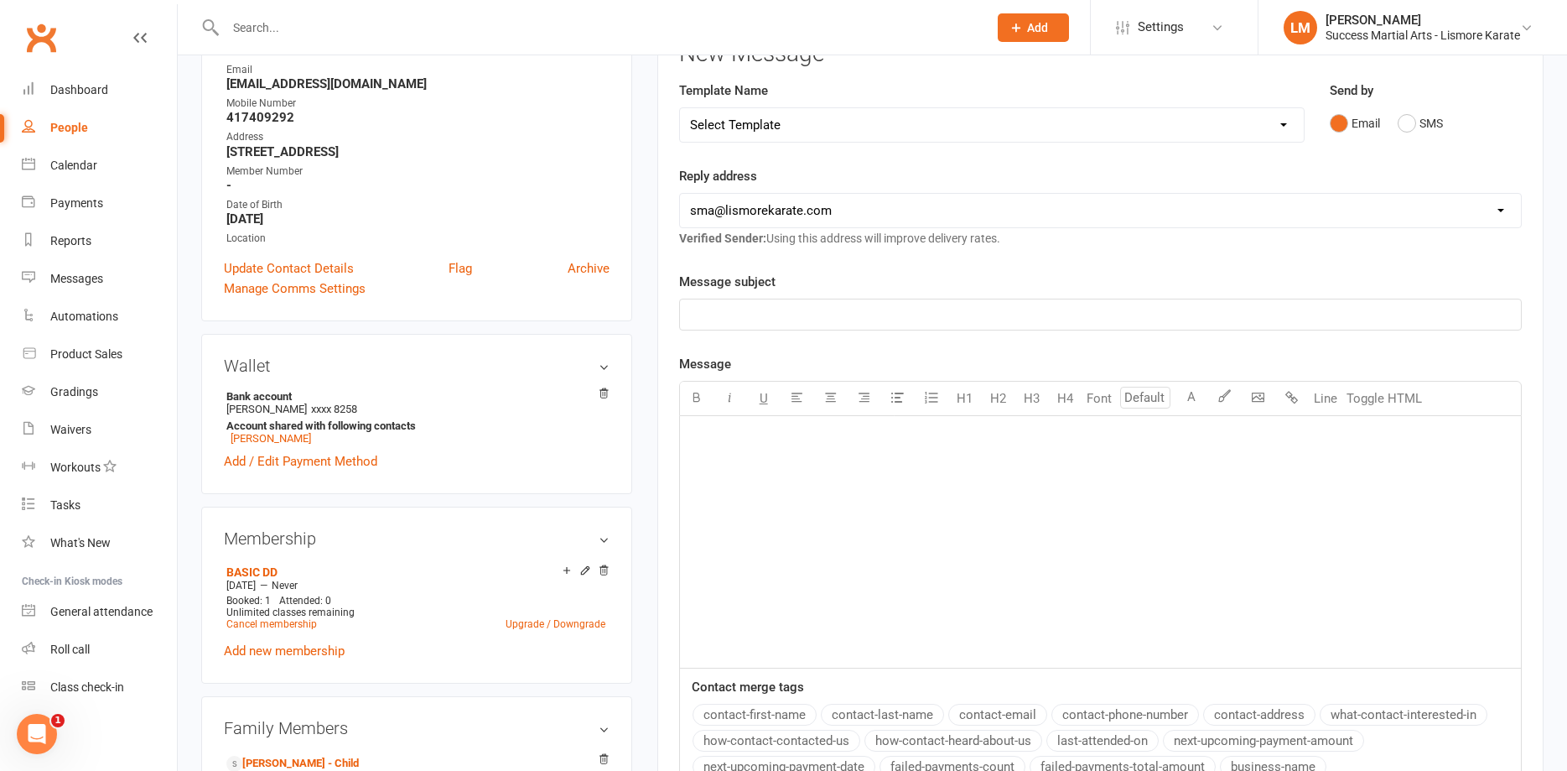
scroll to position [0, 0]
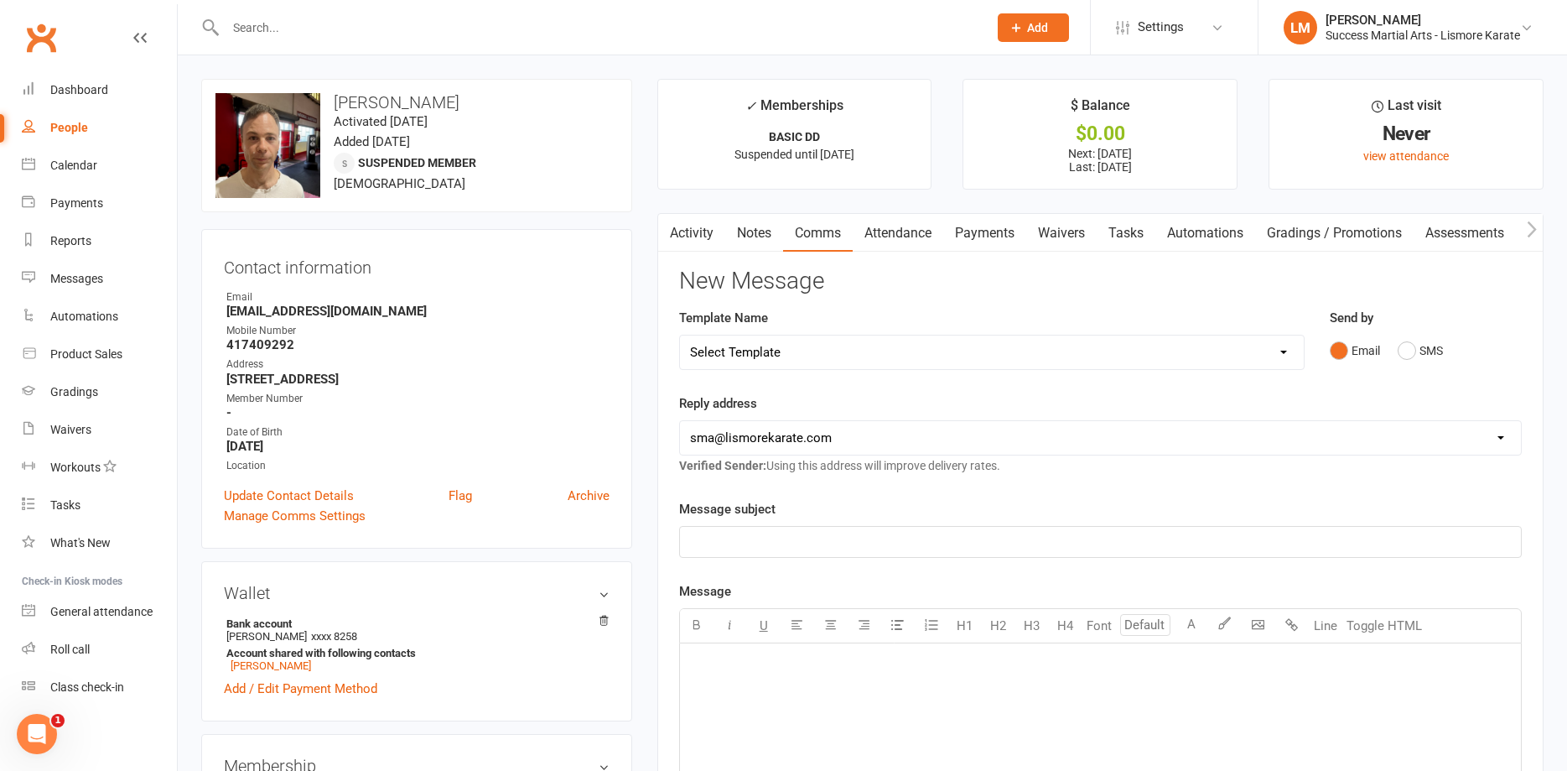
click at [969, 229] on link "Payments" at bounding box center [984, 233] width 83 height 39
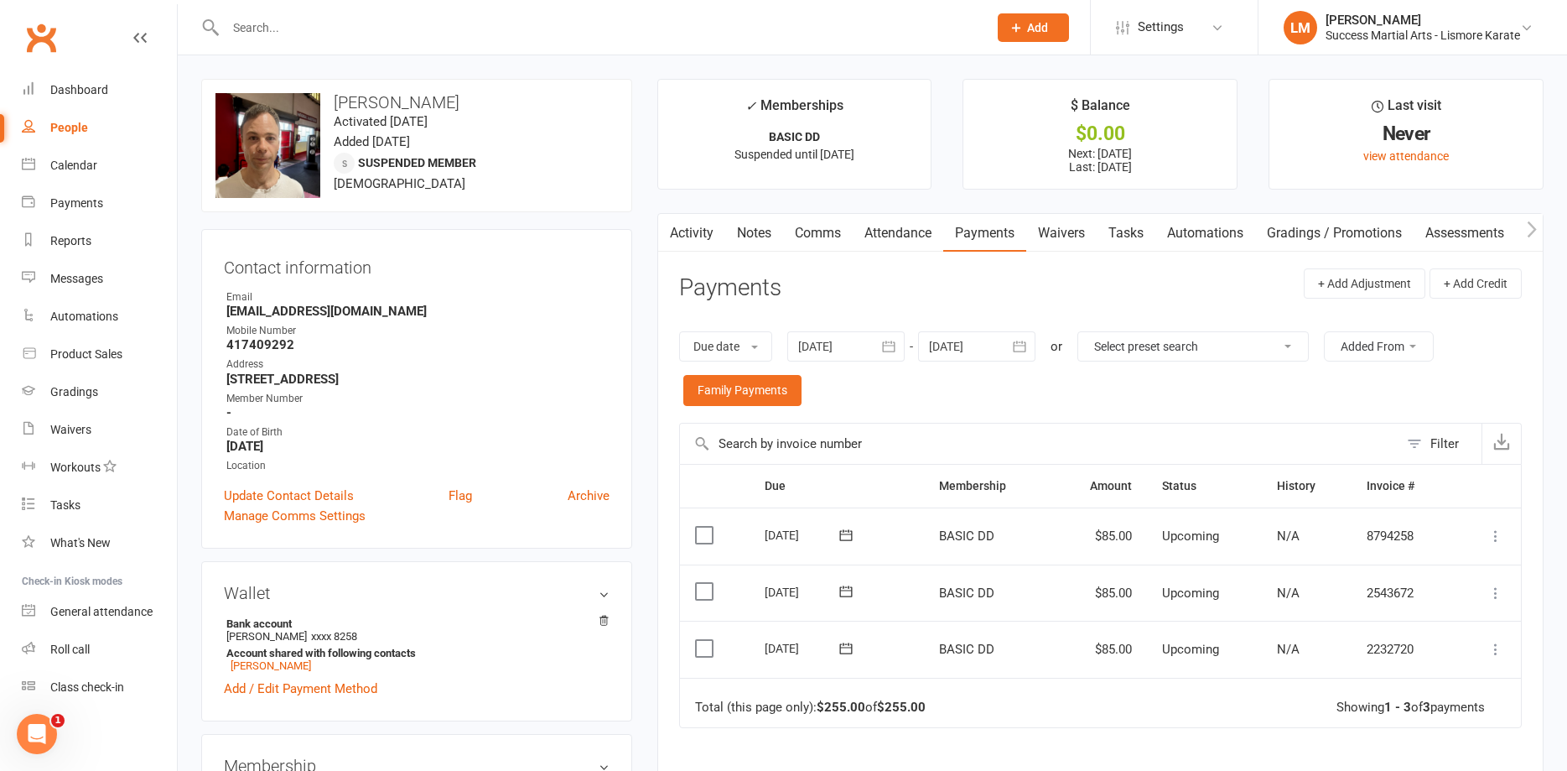
click at [288, 32] on input "text" at bounding box center [599, 27] width 756 height 23
type input "[PERSON_NAME]"
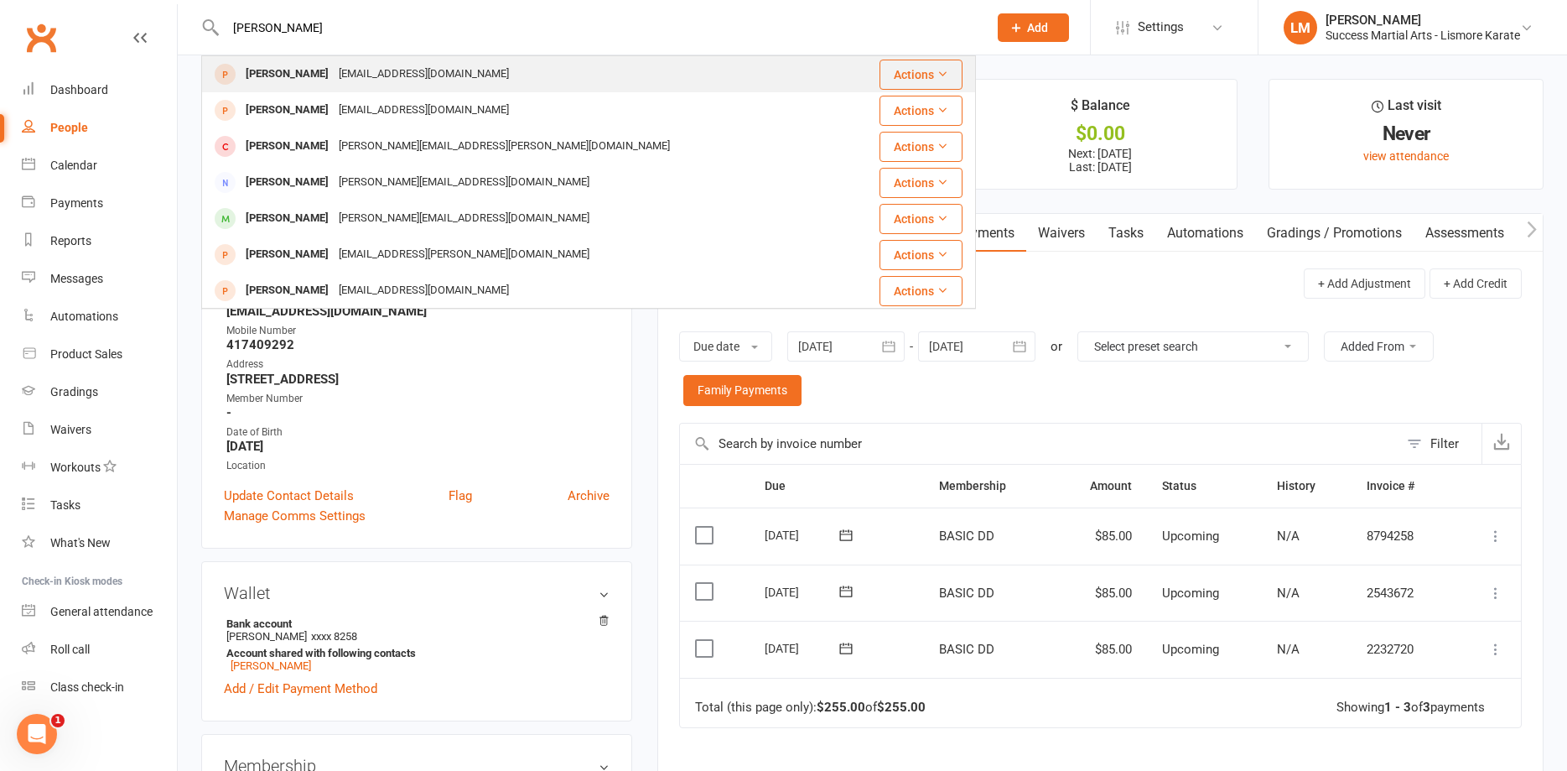
click at [334, 79] on div "[EMAIL_ADDRESS][DOMAIN_NAME]" at bounding box center [424, 74] width 180 height 24
